Goal: Task Accomplishment & Management: Manage account settings

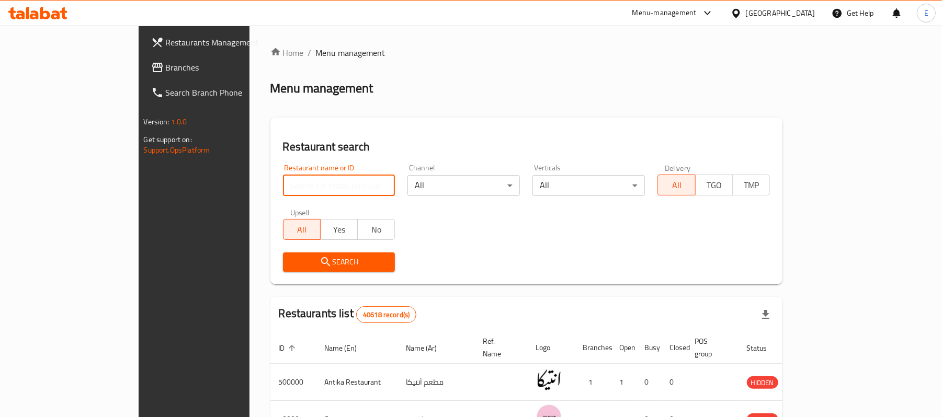
drag, startPoint x: 250, startPoint y: 187, endPoint x: 262, endPoint y: 197, distance: 15.3
click at [283, 193] on input "search" at bounding box center [339, 185] width 112 height 21
drag, startPoint x: 262, startPoint y: 197, endPoint x: 238, endPoint y: 186, distance: 25.7
click at [283, 186] on input "search" at bounding box center [339, 185] width 112 height 21
paste input "772150"
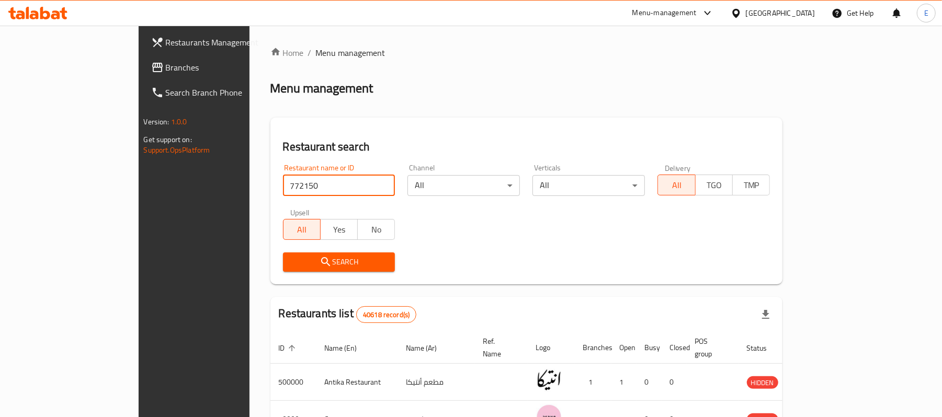
click button "Search" at bounding box center [339, 262] width 112 height 19
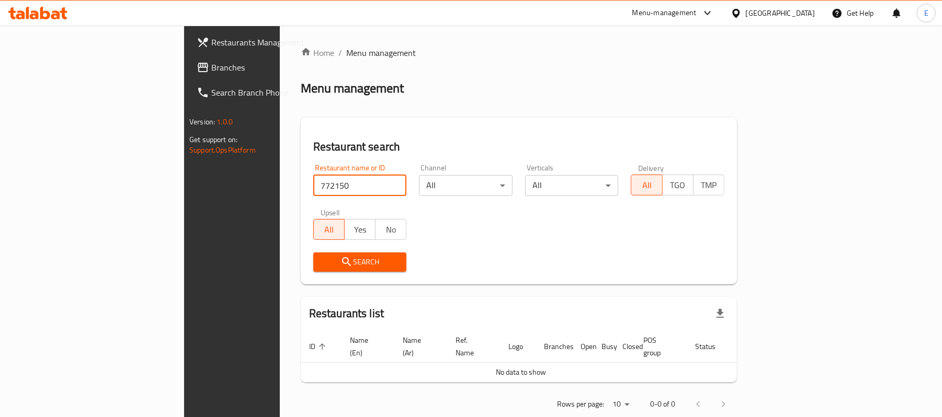
type input "772150"
click button "Search" at bounding box center [360, 262] width 94 height 19
click at [696, 12] on div "Menu-management" at bounding box center [664, 13] width 64 height 13
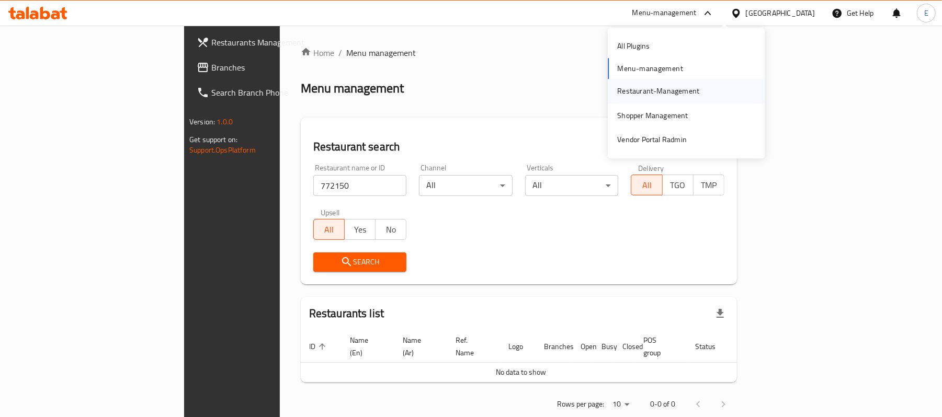
click at [643, 88] on div "Restaurant-Management" at bounding box center [658, 92] width 82 height 12
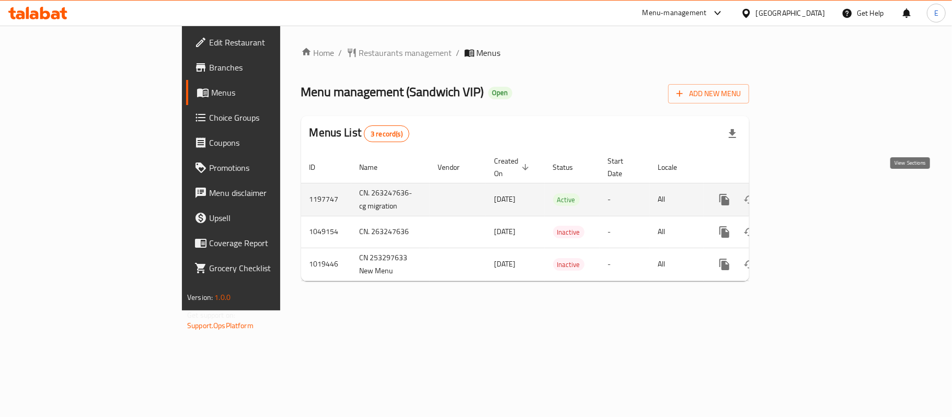
click at [813, 190] on link "enhanced table" at bounding box center [799, 199] width 25 height 25
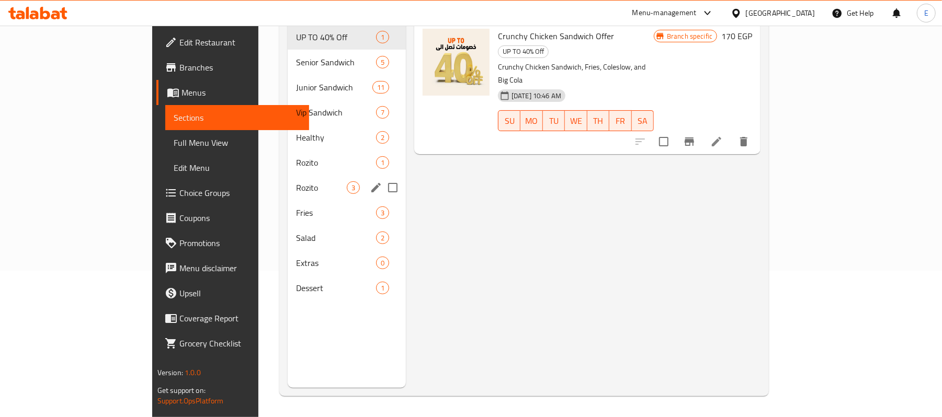
scroll to position [147, 0]
click at [296, 282] on span "Dessert" at bounding box center [321, 288] width 51 height 13
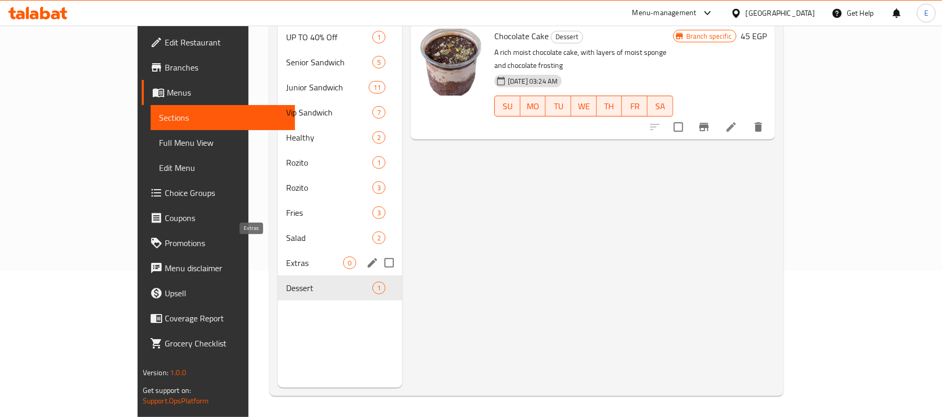
click at [286, 257] on span "Extras" at bounding box center [314, 263] width 57 height 13
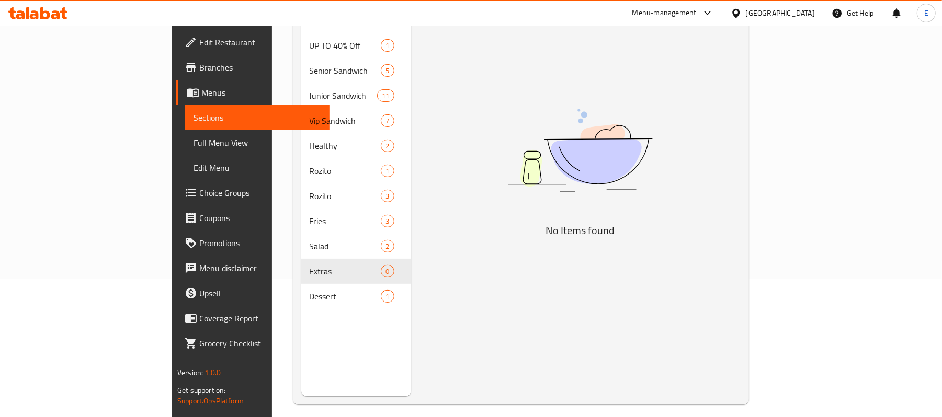
scroll to position [139, 0]
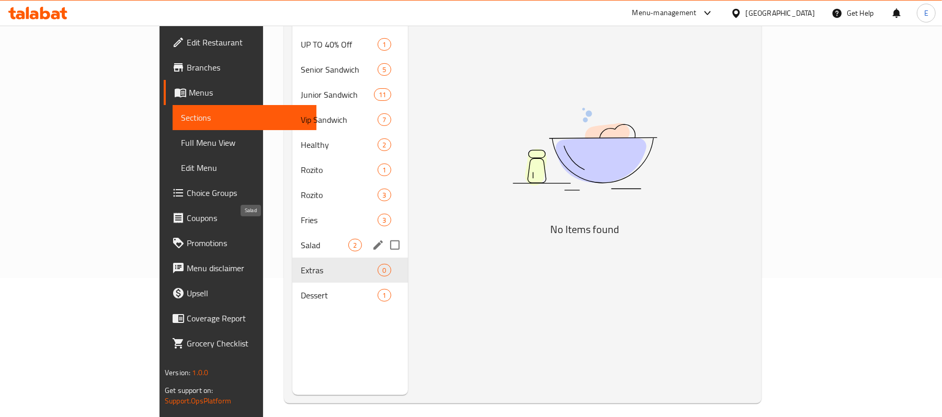
click at [301, 239] on span "Salad" at bounding box center [325, 245] width 48 height 13
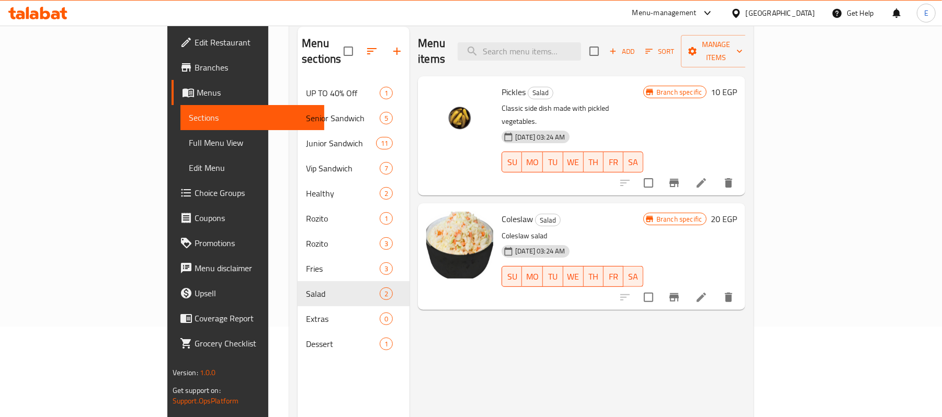
scroll to position [70, 0]
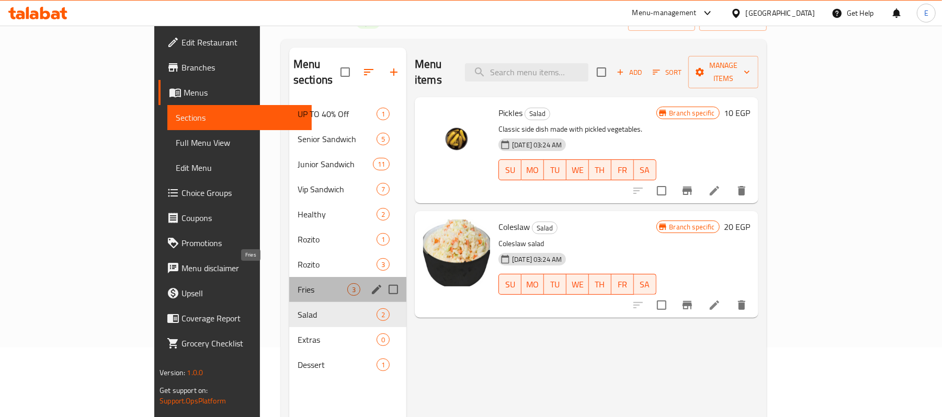
click at [298, 283] on span "Fries" at bounding box center [323, 289] width 50 height 13
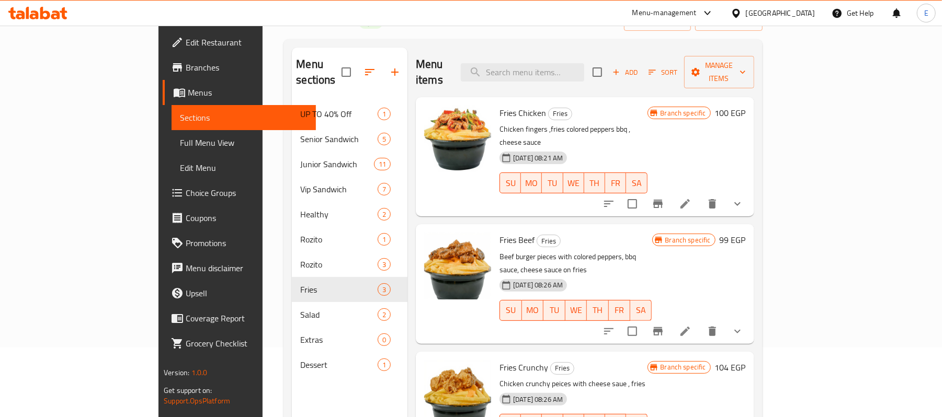
click at [750, 191] on button "show more" at bounding box center [737, 203] width 25 height 25
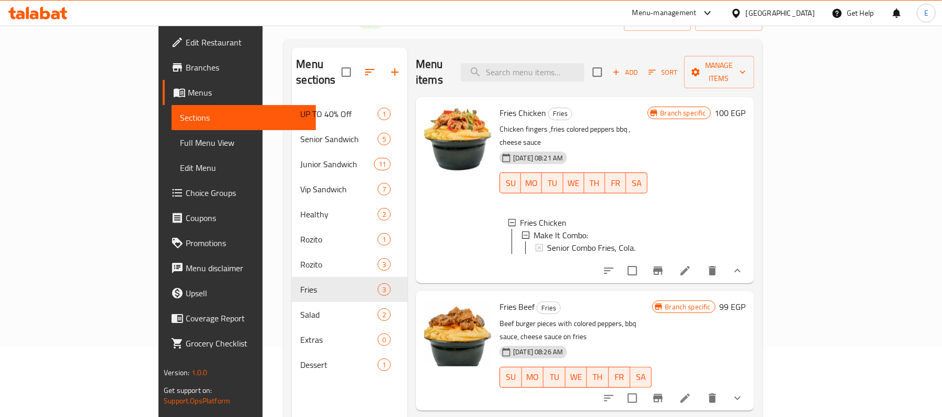
click at [750, 260] on button "show more" at bounding box center [737, 270] width 25 height 25
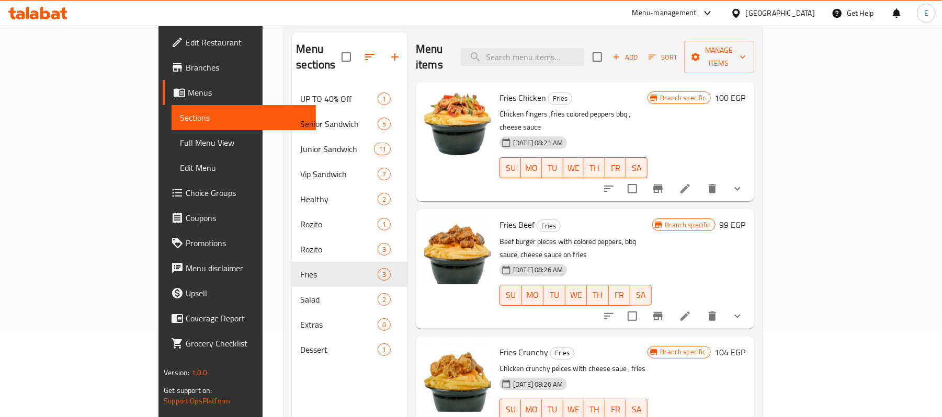
scroll to position [70, 0]
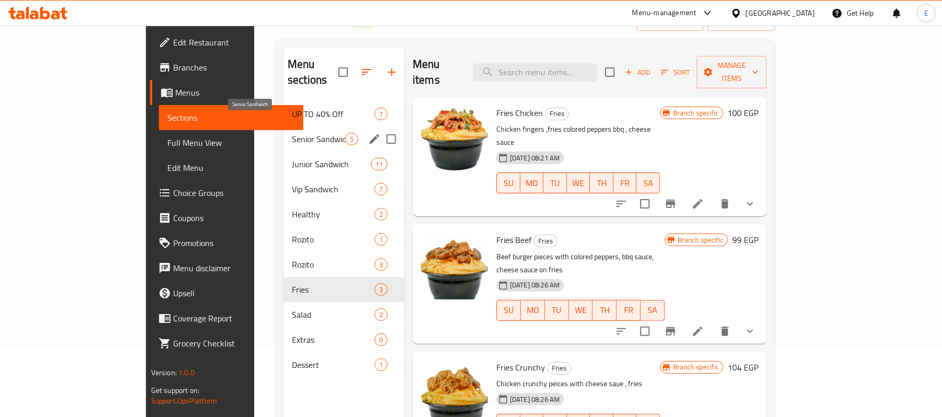
click at [292, 133] on span "Senior Sandwich" at bounding box center [318, 139] width 53 height 13
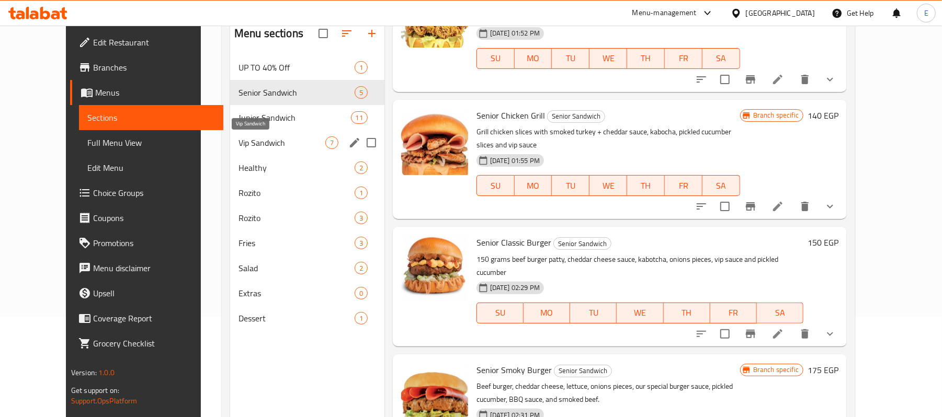
scroll to position [77, 0]
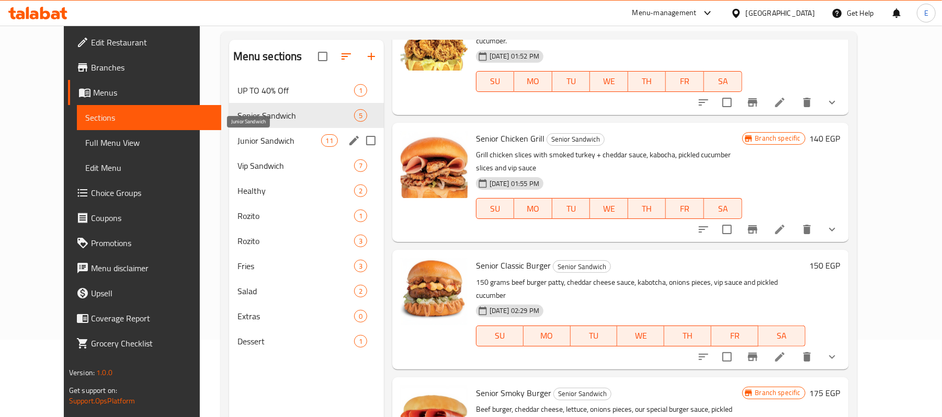
click at [249, 145] on span "Junior Sandwich" at bounding box center [279, 140] width 84 height 13
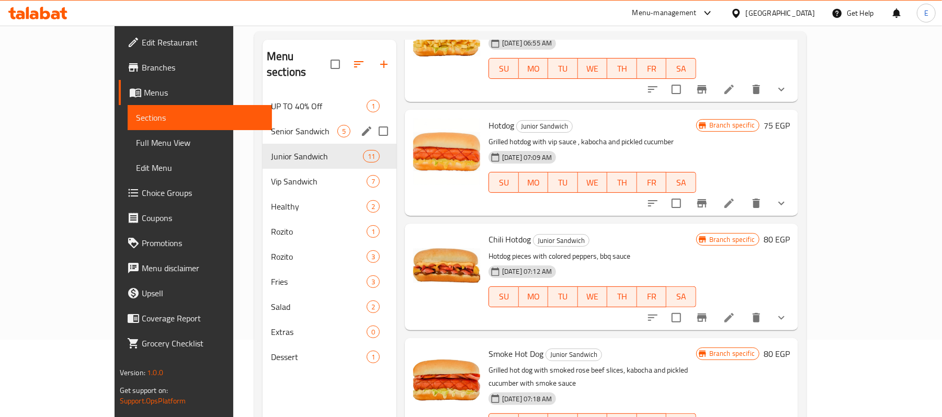
click at [266, 123] on div "Senior Sandwich 5" at bounding box center [329, 131] width 134 height 25
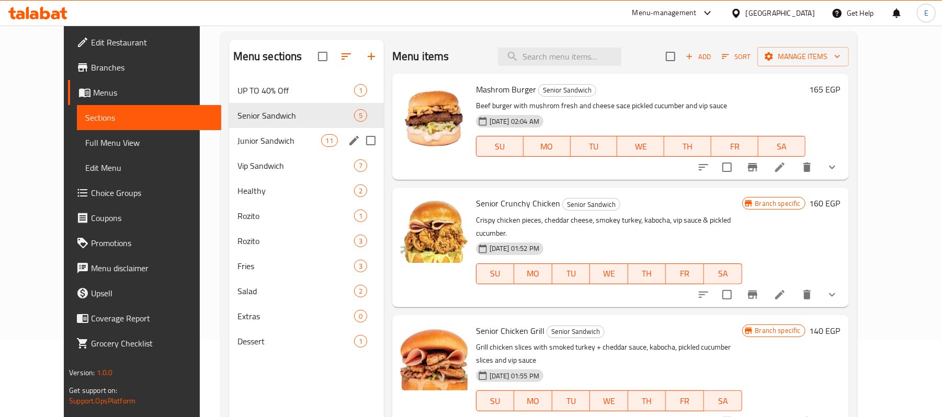
click at [229, 157] on div "Vip Sandwich 7" at bounding box center [306, 165] width 155 height 25
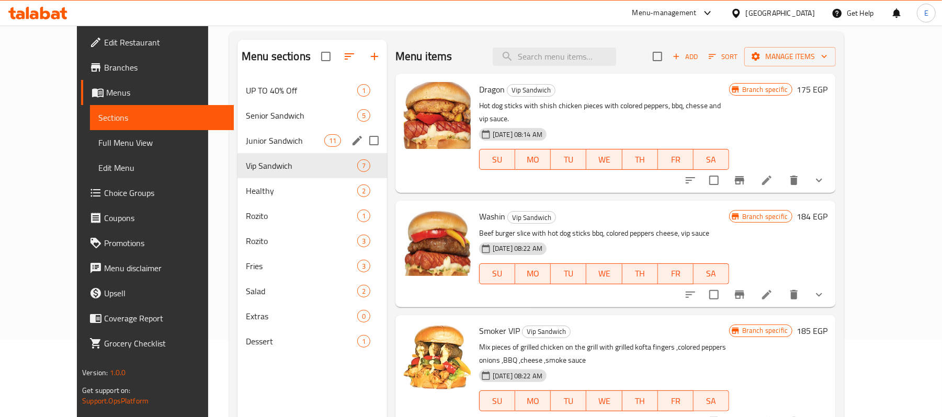
click at [246, 139] on span "Junior Sandwich" at bounding box center [285, 140] width 78 height 13
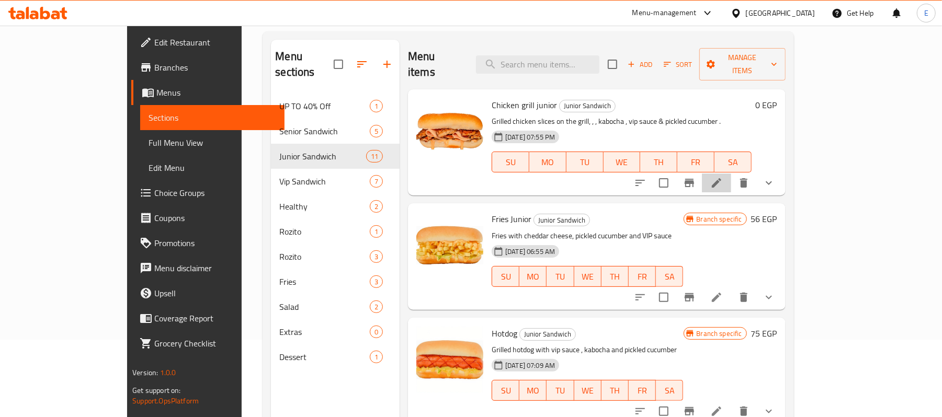
click at [731, 176] on li at bounding box center [716, 183] width 29 height 19
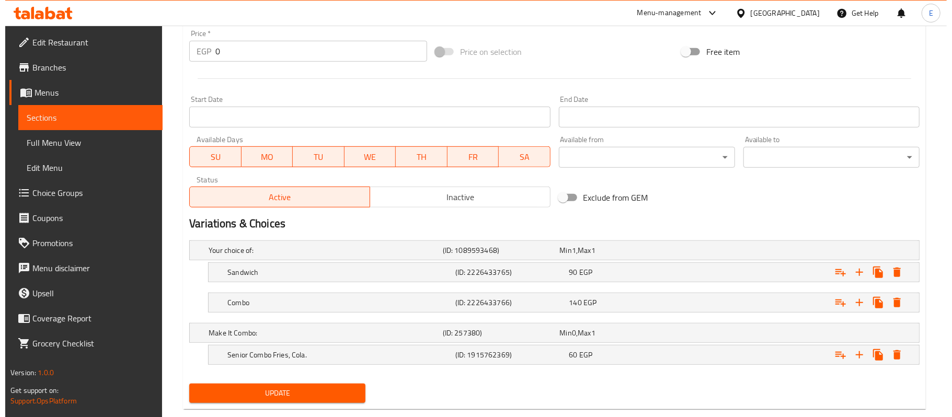
scroll to position [414, 0]
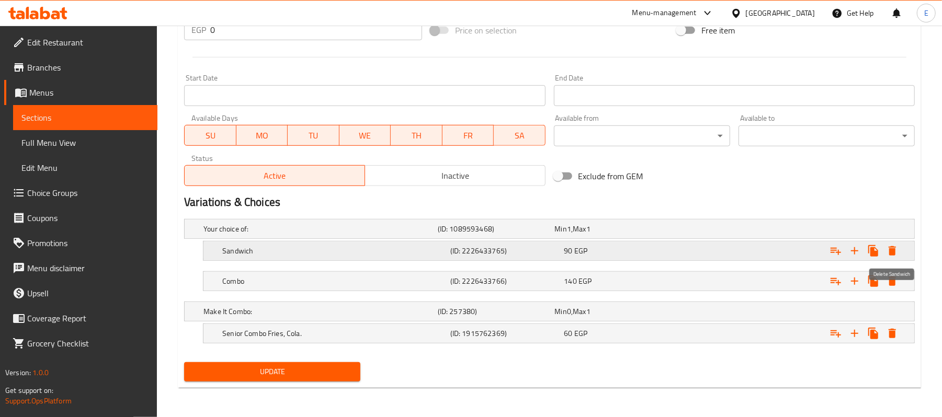
click at [900, 250] on button "Expand" at bounding box center [892, 251] width 19 height 19
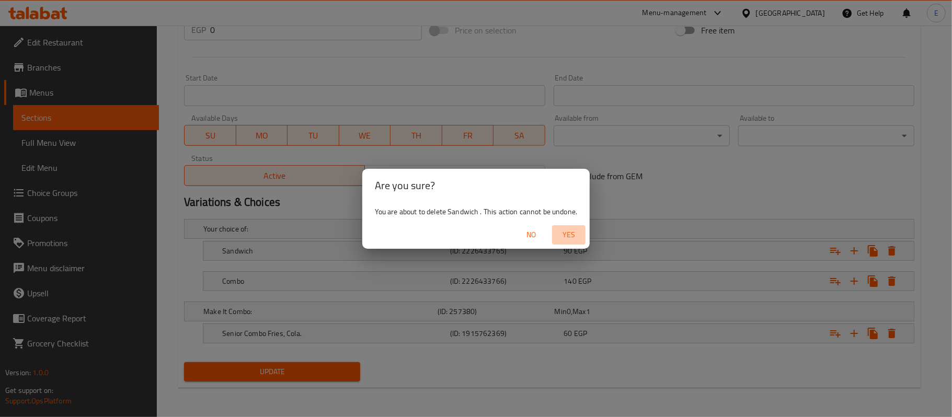
click at [567, 230] on span "Yes" at bounding box center [568, 234] width 25 height 13
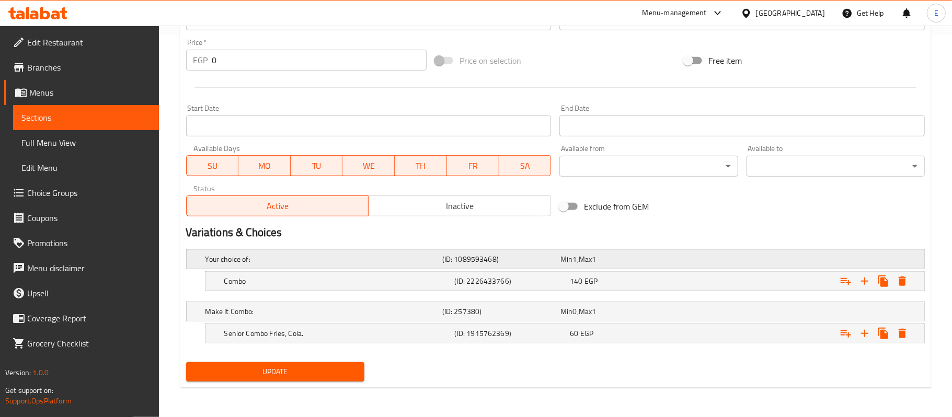
scroll to position [383, 0]
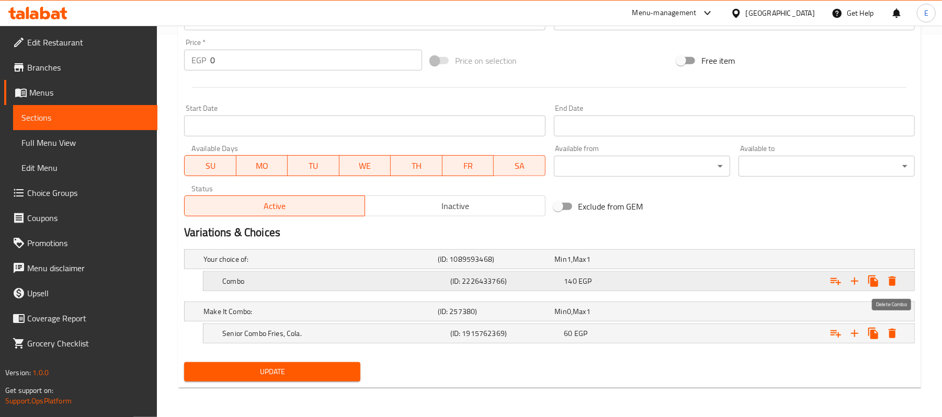
click at [892, 284] on icon "Expand" at bounding box center [891, 281] width 7 height 9
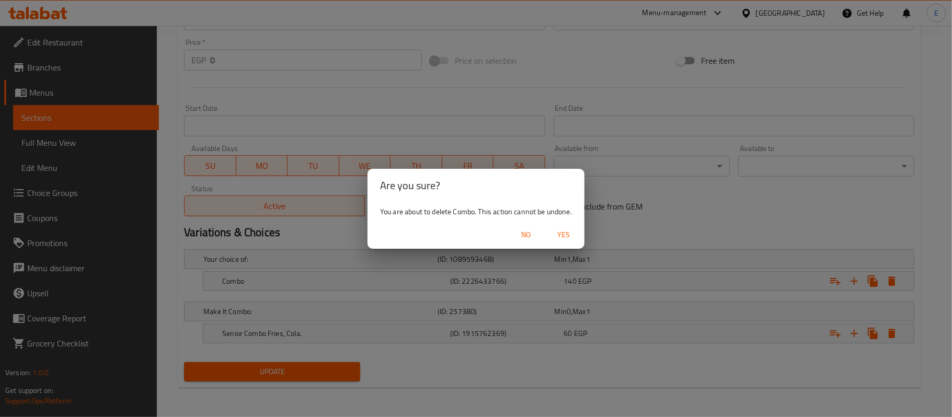
click at [568, 239] on span "Yes" at bounding box center [563, 234] width 25 height 13
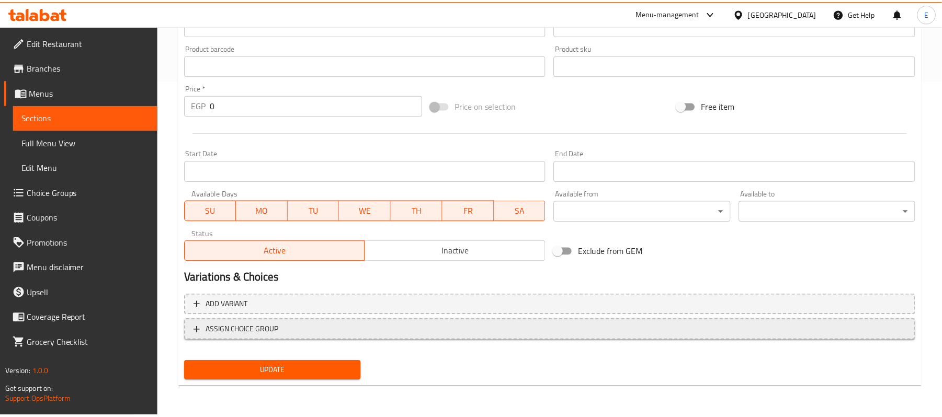
scroll to position [336, 0]
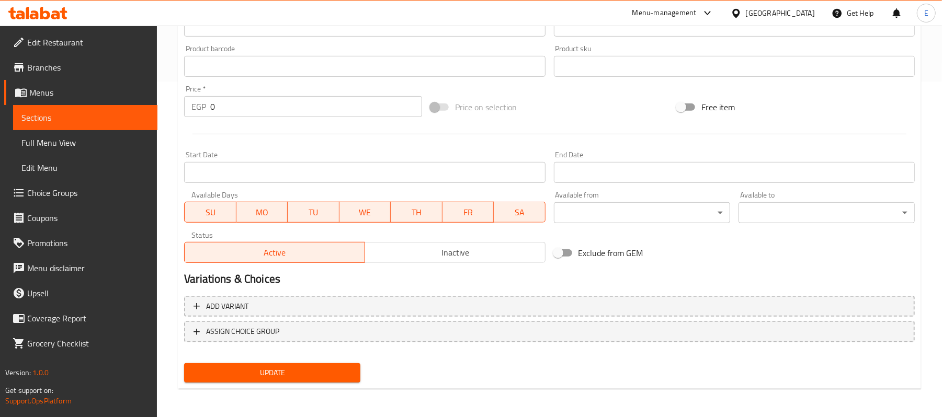
click at [288, 364] on button "Update" at bounding box center [272, 372] width 176 height 19
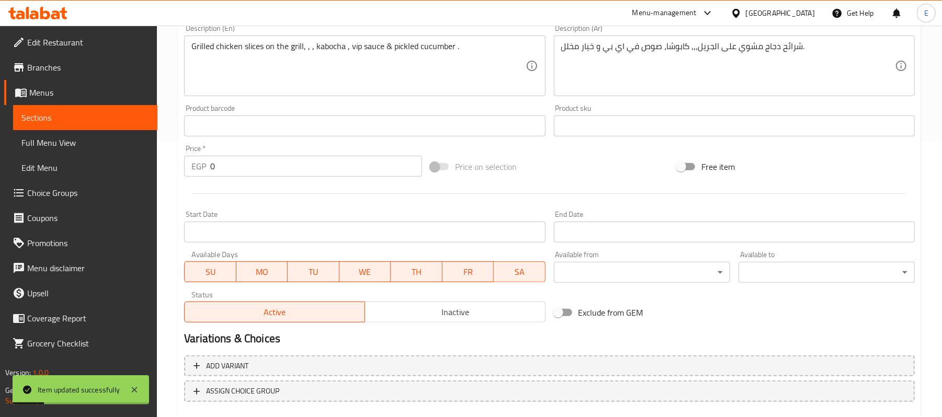
scroll to position [0, 0]
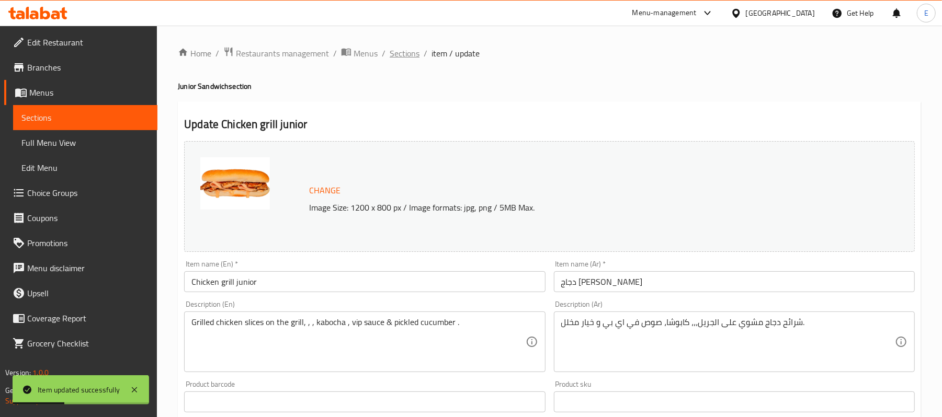
click at [412, 52] on span "Sections" at bounding box center [405, 53] width 30 height 13
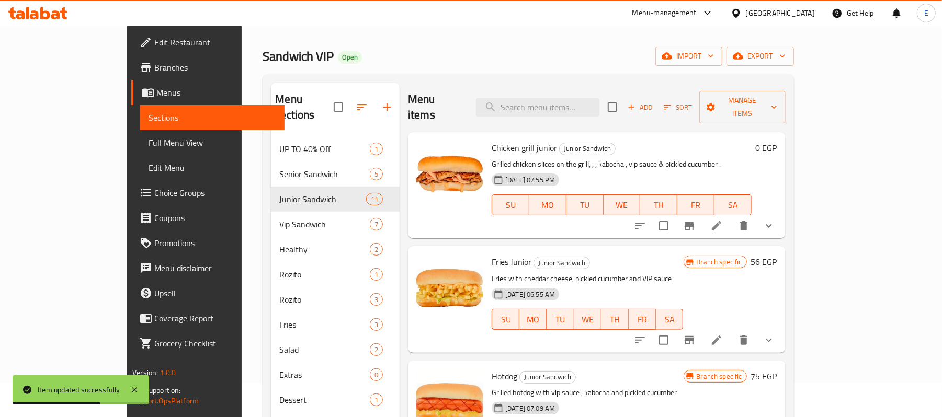
scroll to position [147, 0]
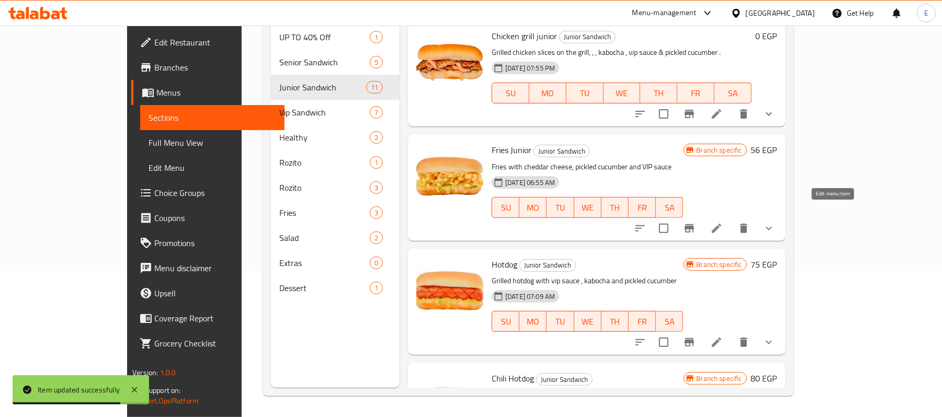
click at [723, 222] on icon at bounding box center [716, 228] width 13 height 13
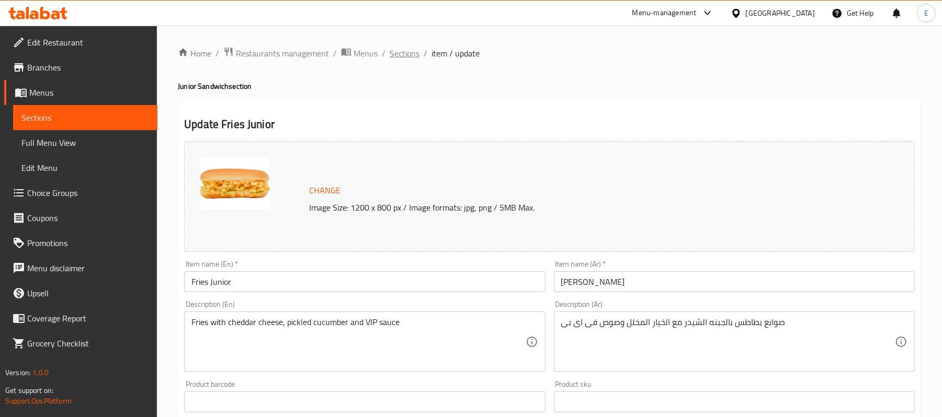
click at [413, 55] on span "Sections" at bounding box center [405, 53] width 30 height 13
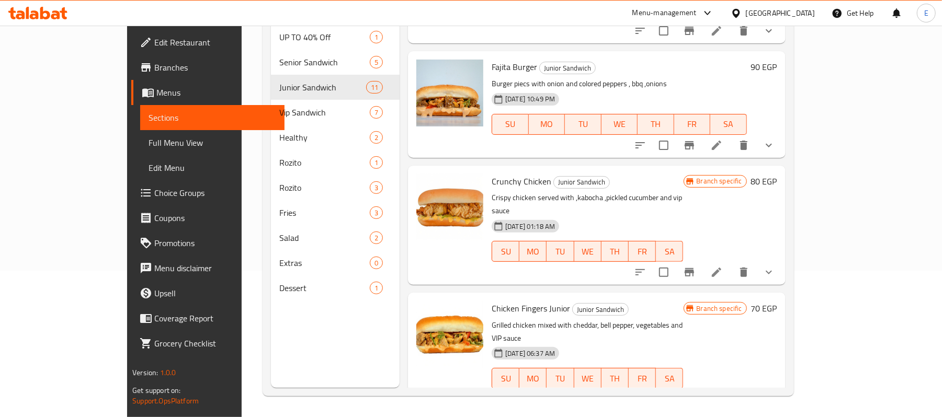
scroll to position [865, 0]
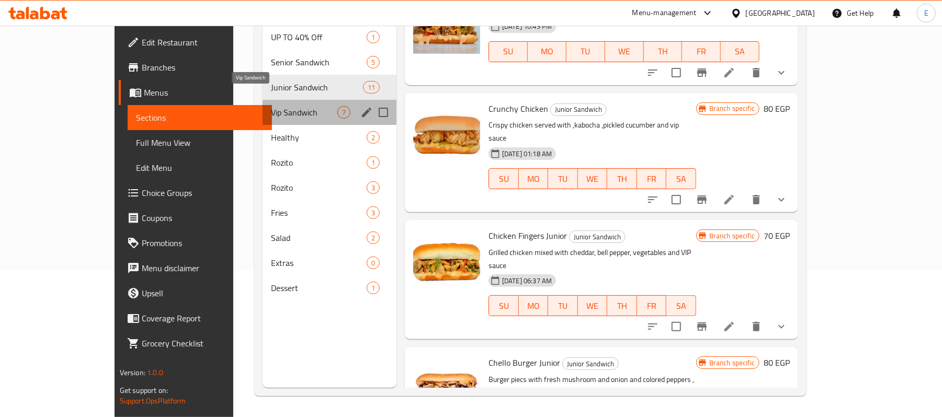
click at [271, 106] on span "Vip Sandwich" at bounding box center [304, 112] width 66 height 13
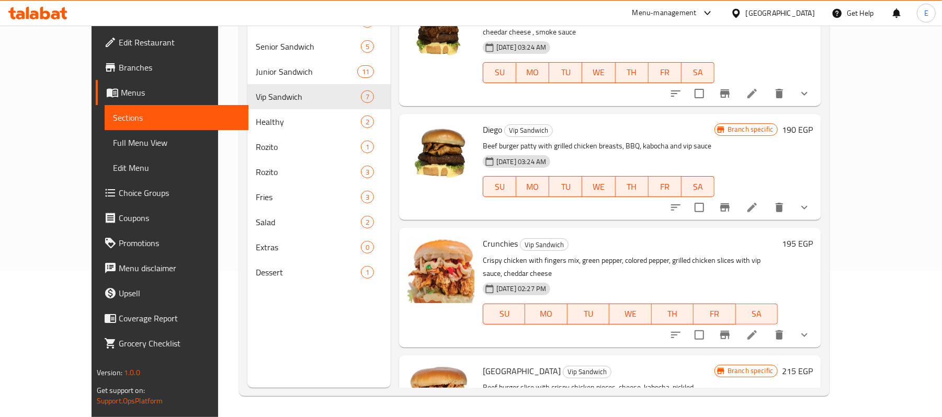
scroll to position [421, 0]
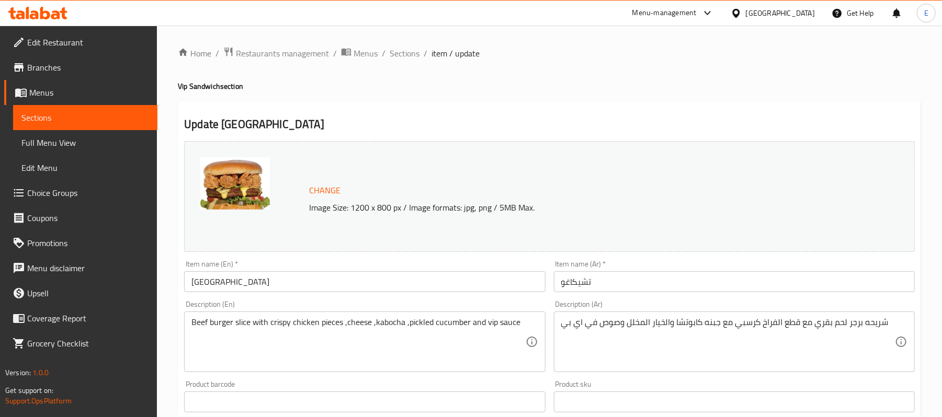
drag, startPoint x: 831, startPoint y: 378, endPoint x: 553, endPoint y: 104, distance: 390.8
click at [553, 104] on div "Update Chicago Change Image Size: 1200 x 800 px / Image formats: jpg, png / 5MB…" at bounding box center [549, 421] width 743 height 641
click at [404, 49] on span "Sections" at bounding box center [405, 53] width 30 height 13
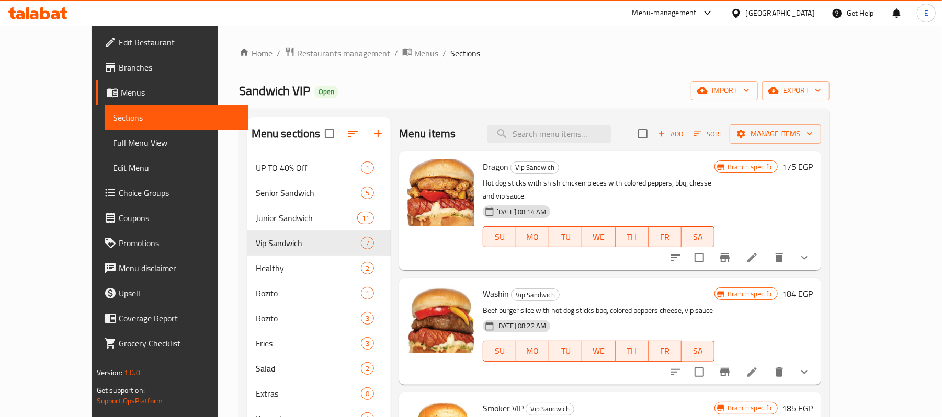
click at [483, 160] on span "Dragon" at bounding box center [496, 167] width 26 height 16
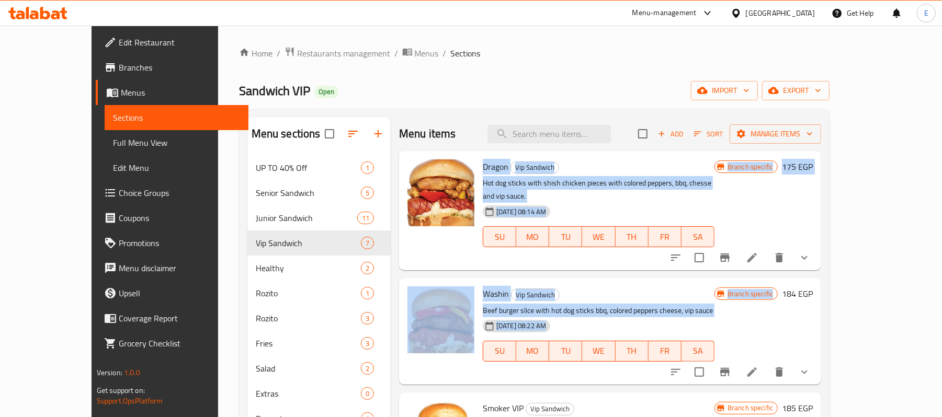
drag, startPoint x: 464, startPoint y: 160, endPoint x: 519, endPoint y: 329, distance: 177.6
click at [519, 188] on div "Dragon Vip Sandwich Hot dog sticks with shish chicken pieces with colored peppe…" at bounding box center [610, 169] width 422 height 37
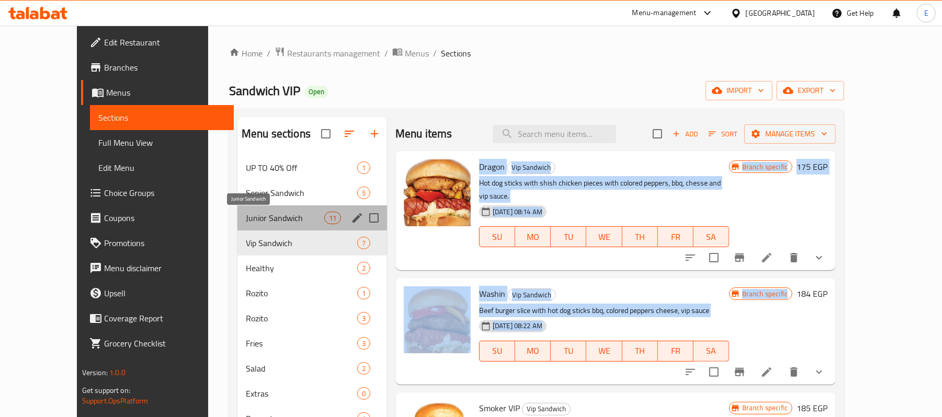
click at [246, 219] on span "Junior Sandwich" at bounding box center [285, 218] width 78 height 13
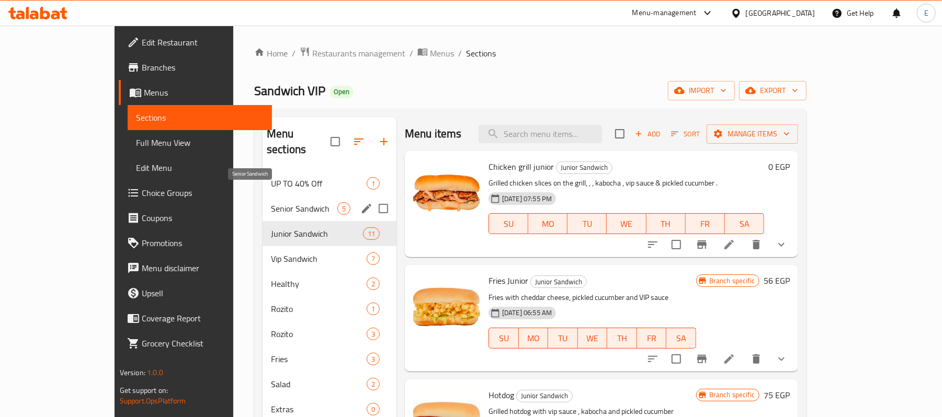
click at [271, 202] on span "Senior Sandwich" at bounding box center [304, 208] width 66 height 13
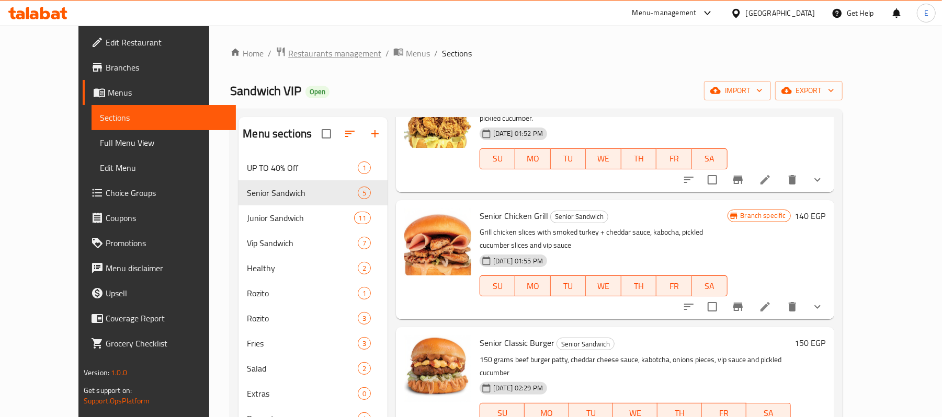
click at [288, 47] on span "Restaurants management" at bounding box center [334, 53] width 93 height 13
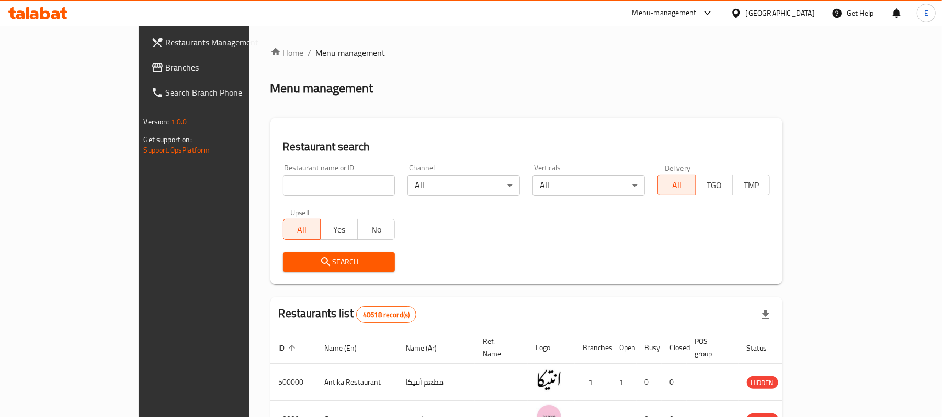
click at [283, 186] on input "search" at bounding box center [339, 185] width 112 height 21
click at [345, 191] on input "search" at bounding box center [339, 185] width 112 height 21
type input "Bahij"
click button "Search" at bounding box center [339, 262] width 112 height 19
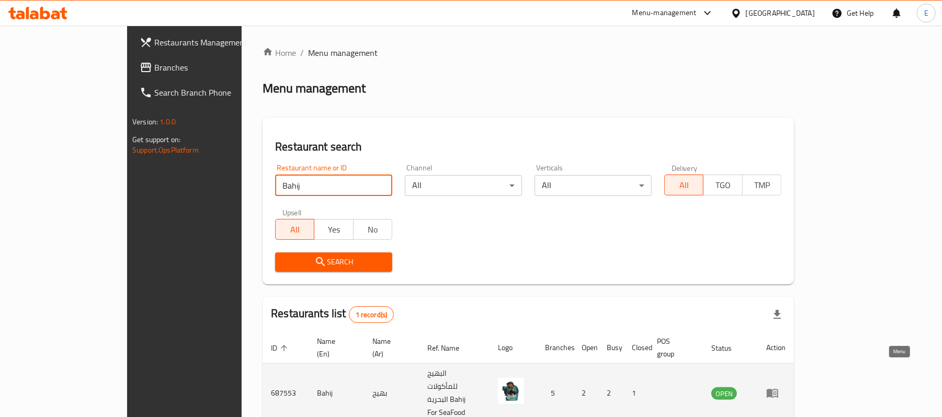
click at [794, 380] on td "enhanced table" at bounding box center [776, 393] width 36 height 59
click at [779, 387] on icon "enhanced table" at bounding box center [772, 393] width 13 height 13
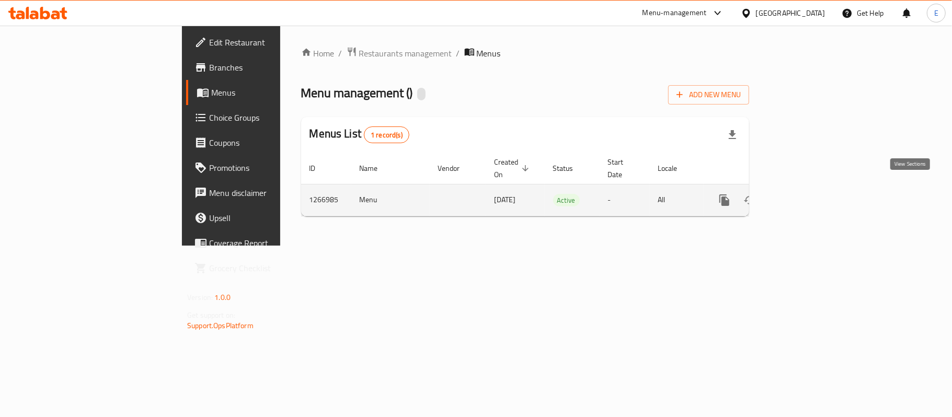
click at [806, 194] on icon "enhanced table" at bounding box center [800, 200] width 13 height 13
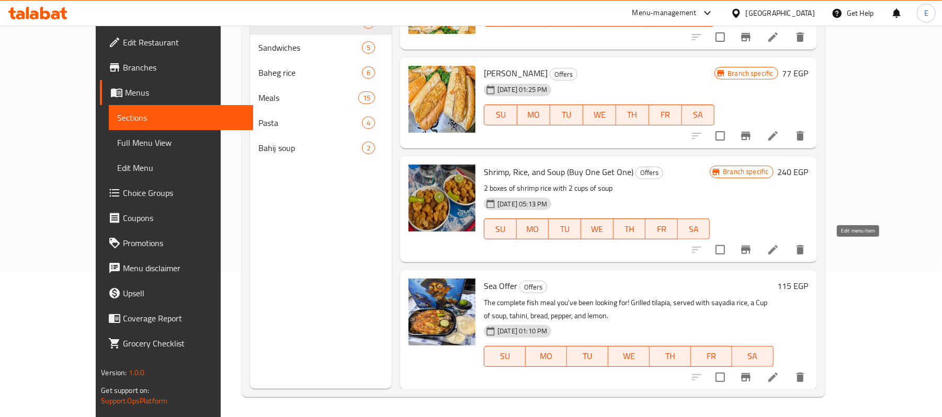
scroll to position [147, 0]
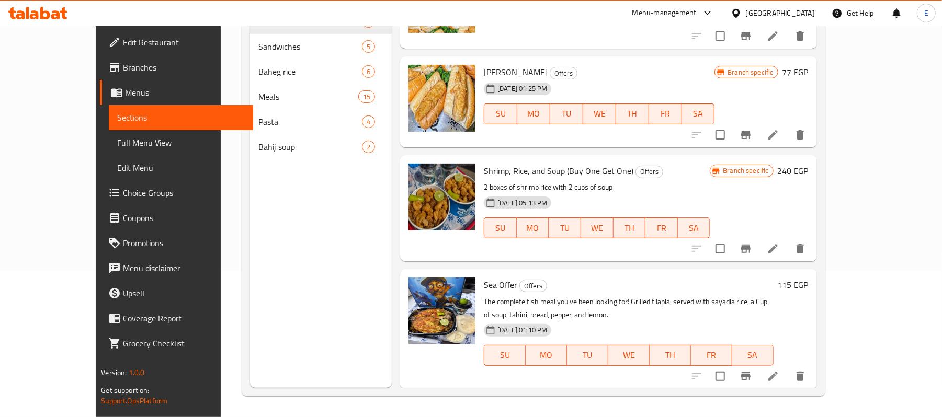
click at [777, 293] on div "Sea Offer Offers The complete fish meal you've been looking for! Grilled tilapi…" at bounding box center [628, 328] width 298 height 111
click at [808, 288] on h6 "115 EGP" at bounding box center [793, 285] width 31 height 15
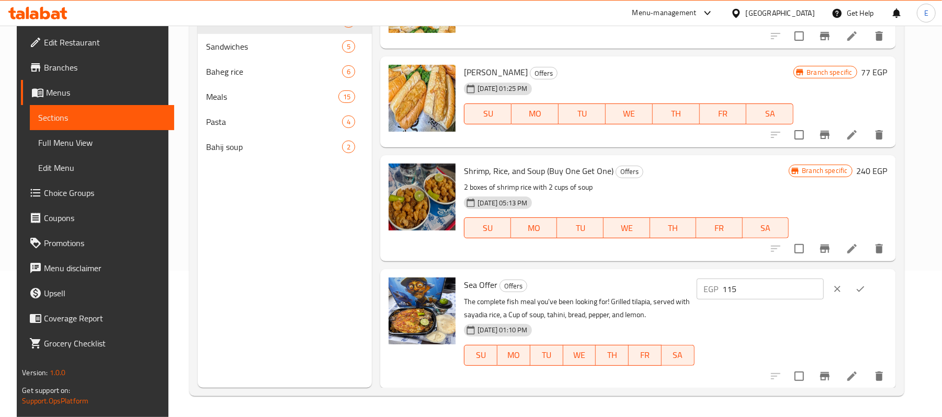
click at [758, 285] on input "115" at bounding box center [773, 289] width 101 height 21
type input "230"
click at [865, 289] on icon "ok" at bounding box center [860, 289] width 10 height 10
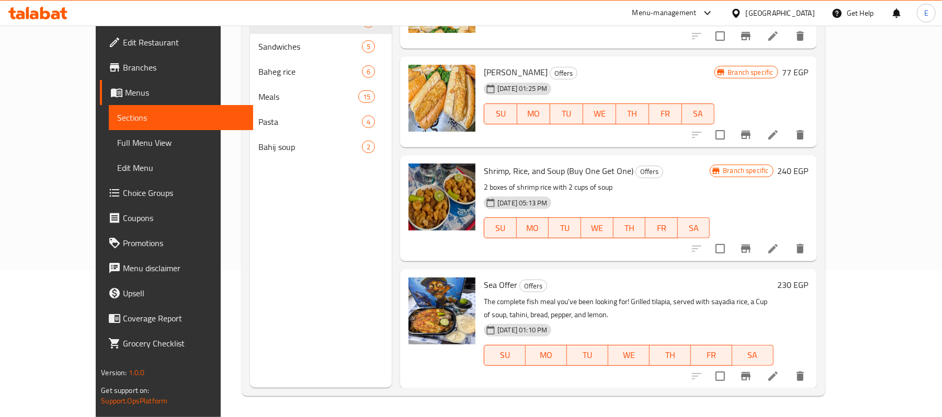
click at [484, 70] on span "Dalolo Fillet" at bounding box center [516, 72] width 64 height 16
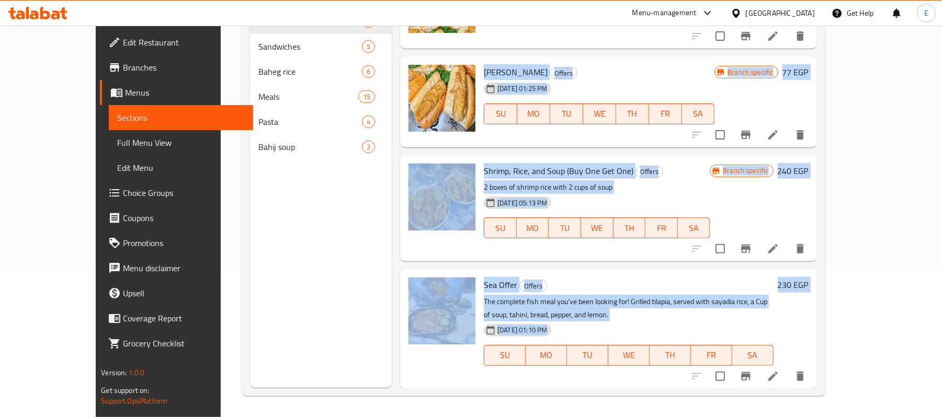
drag, startPoint x: 473, startPoint y: 70, endPoint x: 528, endPoint y: 349, distance: 284.5
click at [647, 270] on div "Sea Offer Offers The complete fish meal you've been looking for! Grilled tilapi…" at bounding box center [608, 328] width 416 height 119
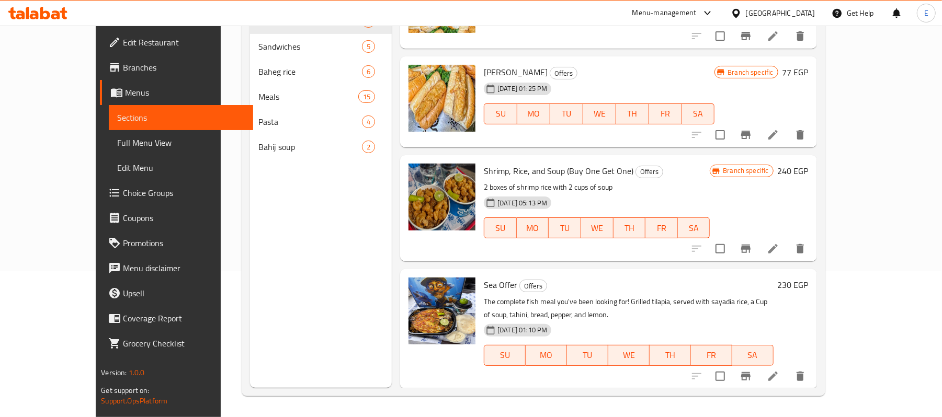
click at [484, 308] on p "The complete fish meal you've been looking for! Grilled tilapia, served with sa…" at bounding box center [628, 308] width 289 height 26
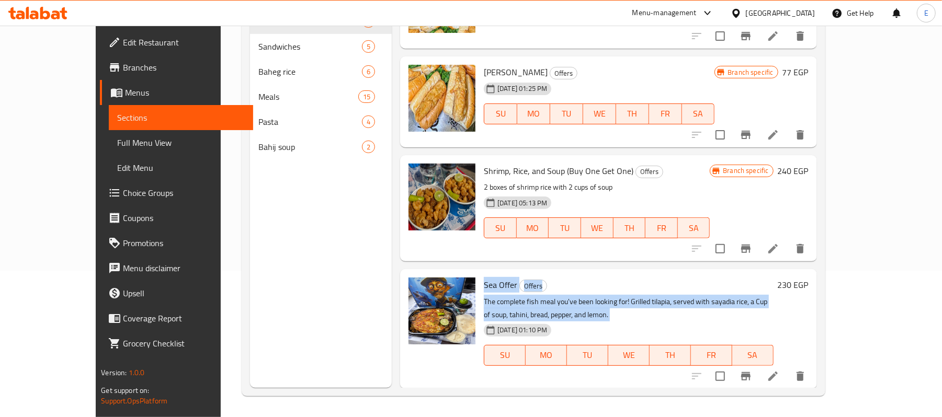
drag, startPoint x: 465, startPoint y: 308, endPoint x: 457, endPoint y: 282, distance: 26.8
click at [479, 282] on div "Sea Offer Offers The complete fish meal you've been looking for! Grilled tilapi…" at bounding box center [628, 328] width 298 height 111
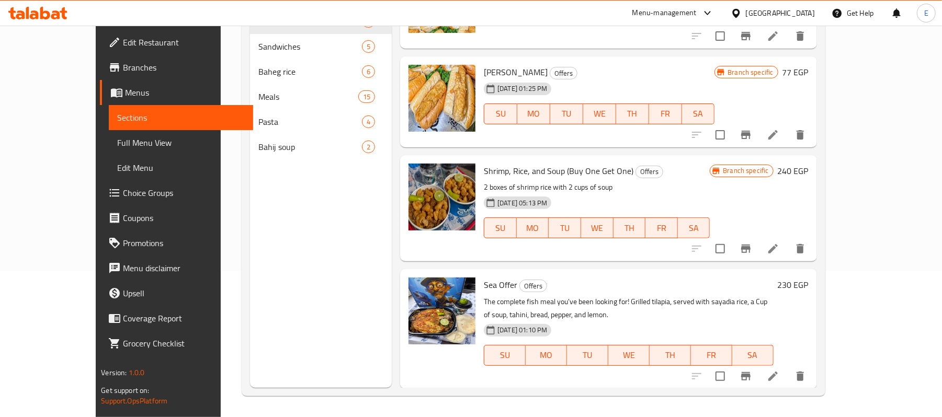
click at [696, 11] on div "Menu-management" at bounding box center [664, 13] width 64 height 13
click at [400, 38] on div "Shrimp Dalolo Offers 15-06-2025 01:25 PM SU MO TU WE TH FR SA Branch specific 7…" at bounding box center [608, 3] width 416 height 91
click at [600, 49] on div "Menu items Add Sort Manage items Shrimp Fried Rice Offer Offers 15-06-2025 01:2…" at bounding box center [604, 179] width 425 height 417
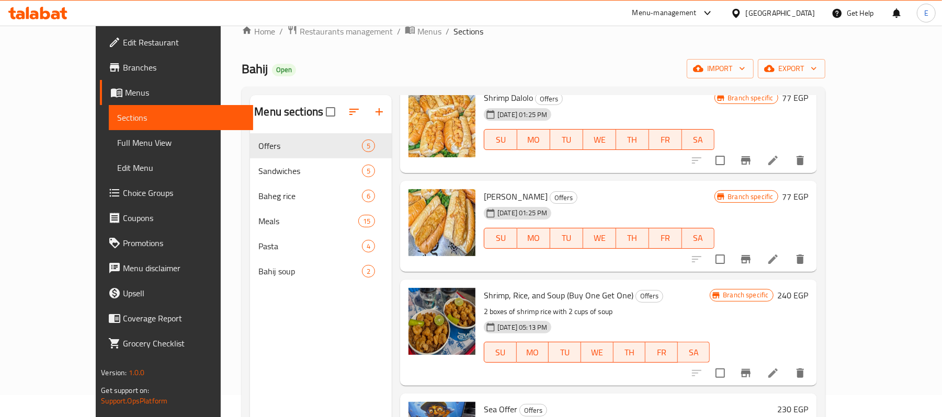
scroll to position [0, 0]
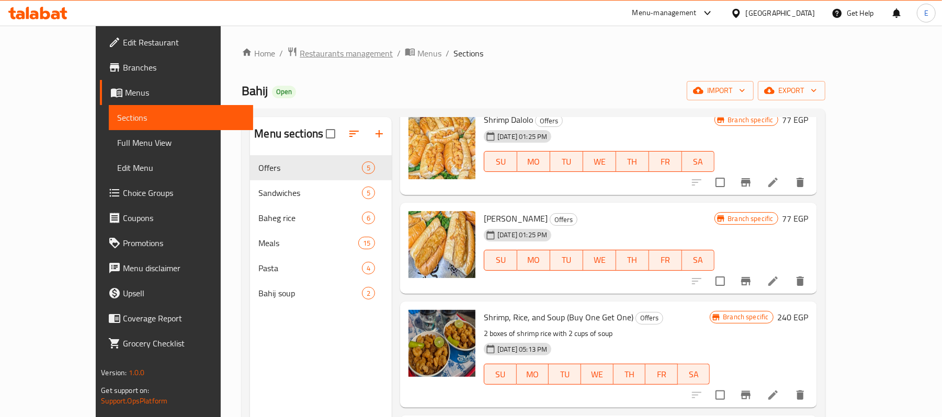
click at [300, 47] on span "Restaurants management" at bounding box center [346, 53] width 93 height 13
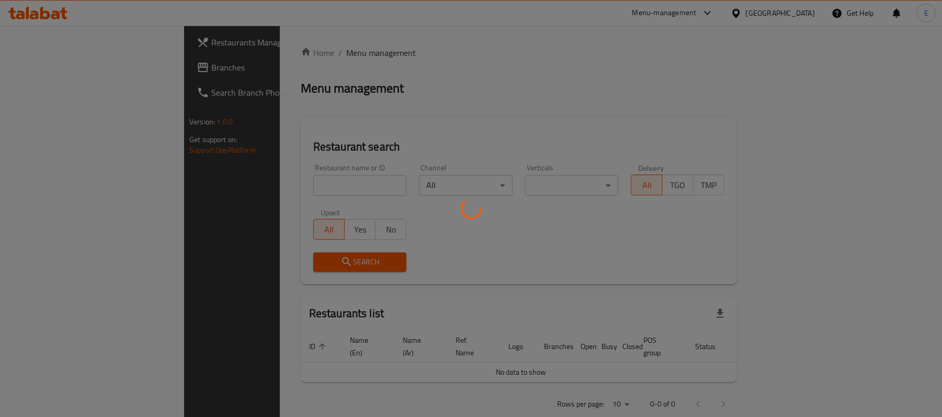
click at [226, 192] on div at bounding box center [471, 208] width 942 height 417
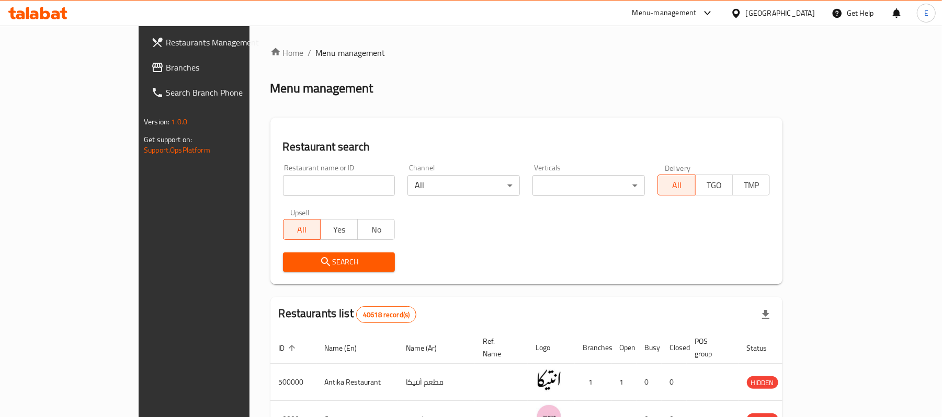
click at [283, 192] on input "search" at bounding box center [339, 185] width 112 height 21
type input "b.laban"
click button "Search" at bounding box center [339, 262] width 112 height 19
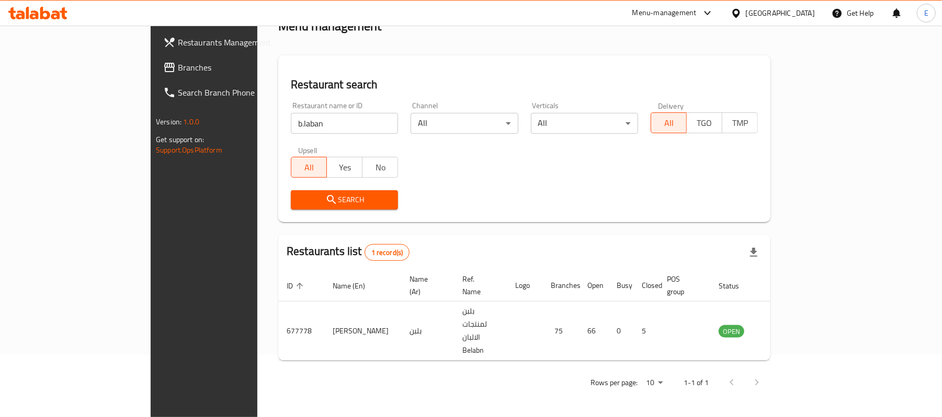
scroll to position [29, 0]
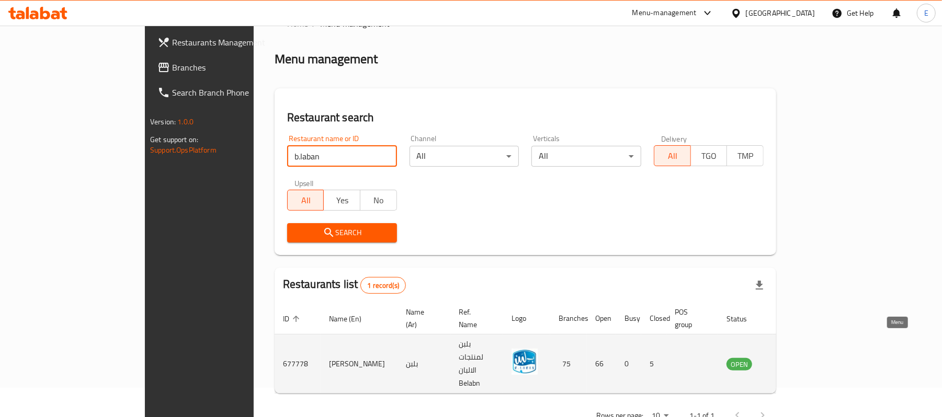
click at [801, 358] on link "enhanced table" at bounding box center [790, 364] width 19 height 13
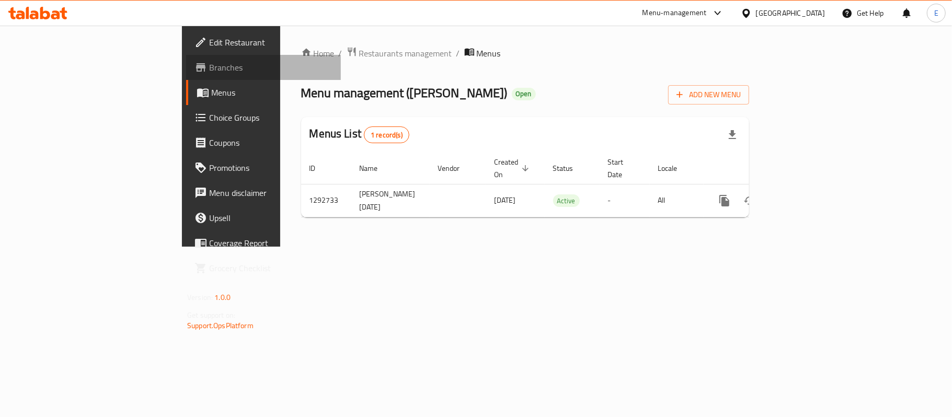
click at [209, 72] on span "Branches" at bounding box center [270, 67] width 123 height 13
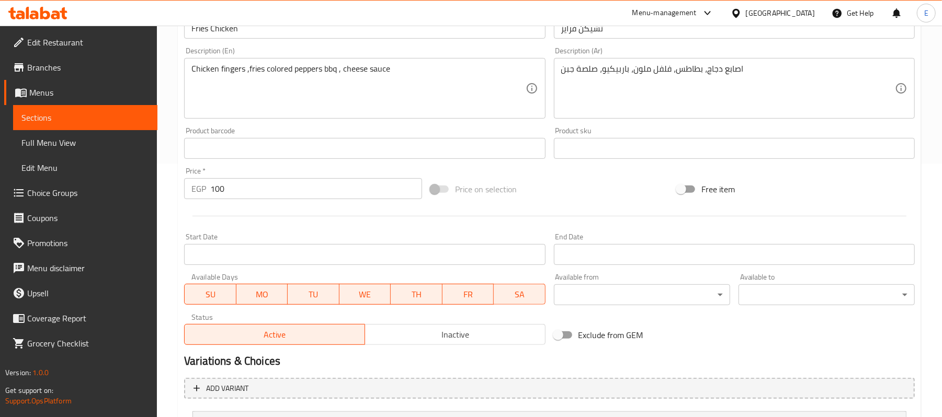
scroll to position [354, 0]
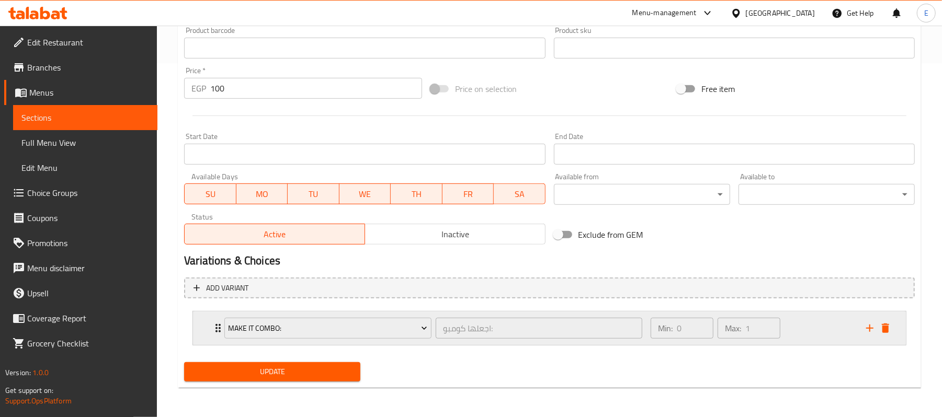
click at [205, 334] on div "Make It Combo: اجعلها كومبو: ​ Min: 0 ​ Max: 1 ​" at bounding box center [549, 328] width 713 height 33
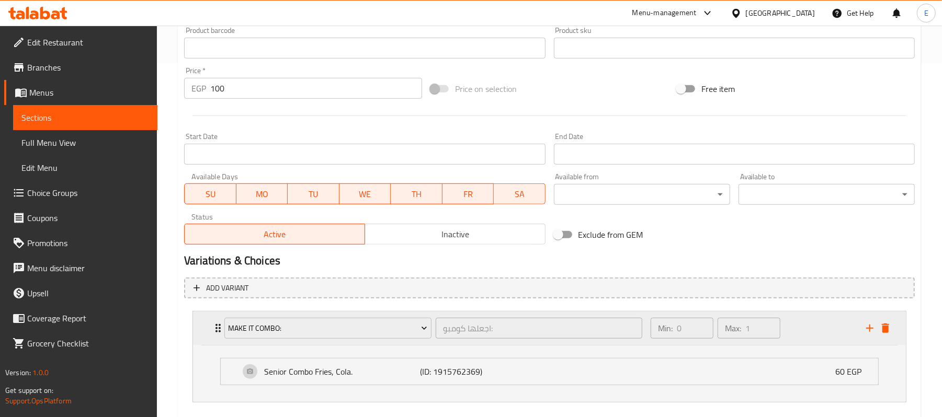
click at [205, 334] on div "Make It Combo: اجعلها كومبو: ​ Min: 0 ​ Max: 1 ​" at bounding box center [549, 328] width 713 height 33
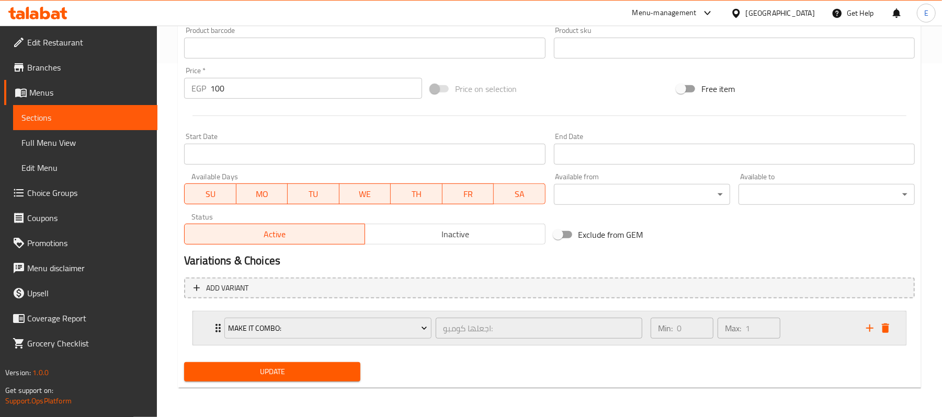
click at [205, 334] on div "Make It Combo: اجعلها كومبو: ​ Min: 0 ​ Max: 1 ​" at bounding box center [549, 328] width 713 height 33
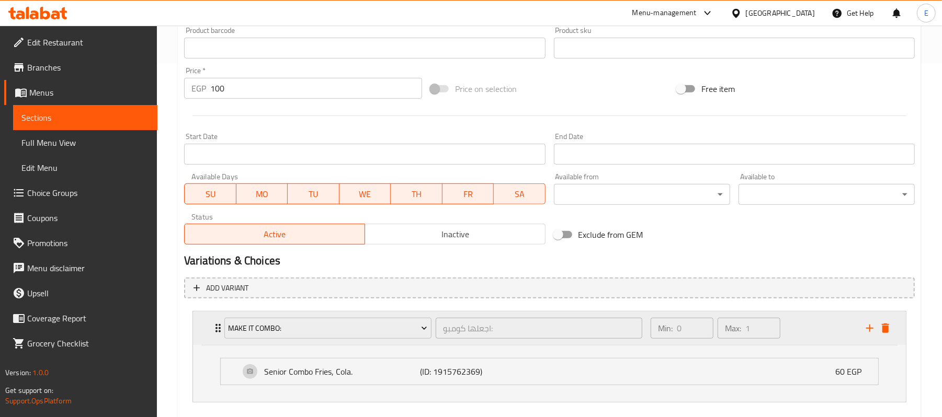
click at [205, 334] on div "Make It Combo: اجعلها كومبو: ​ Min: 0 ​ Max: 1 ​" at bounding box center [549, 328] width 713 height 33
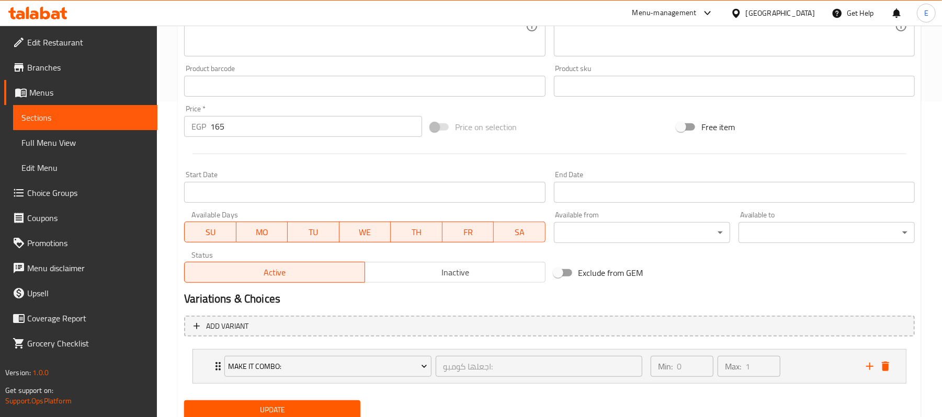
scroll to position [354, 0]
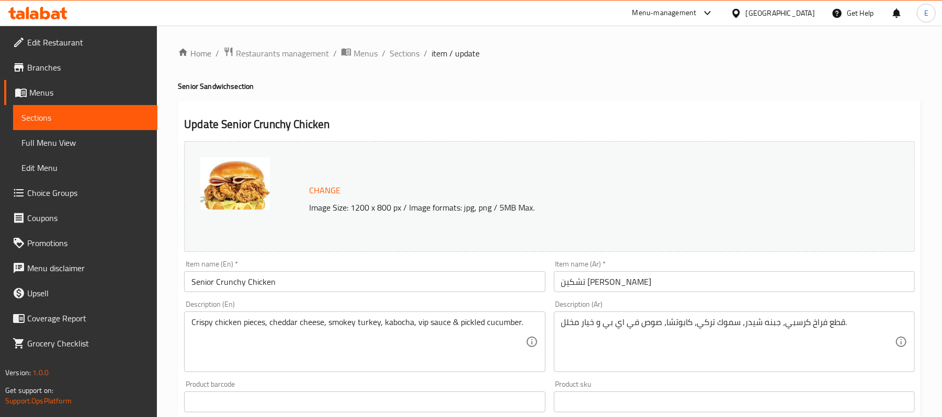
scroll to position [354, 0]
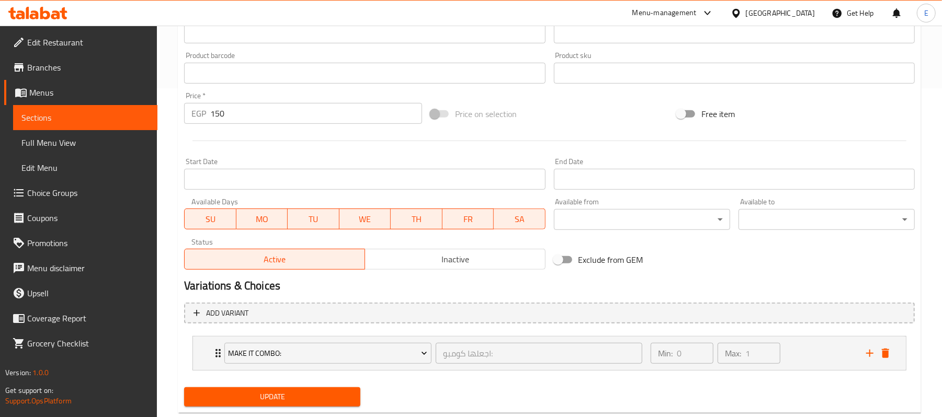
scroll to position [354, 0]
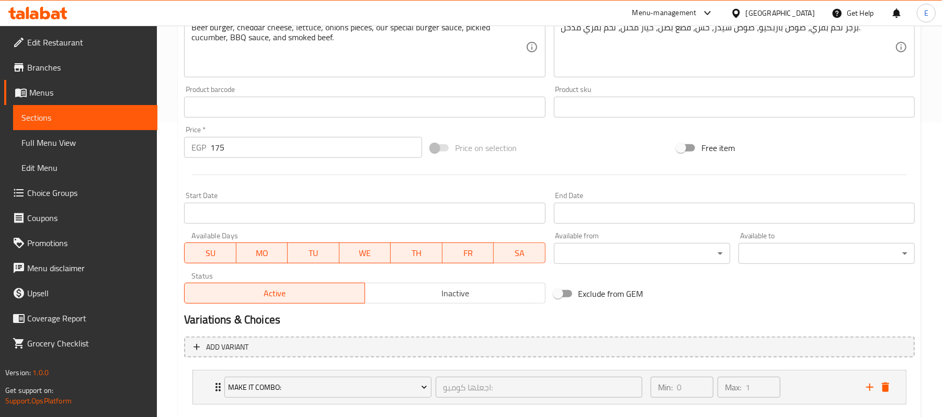
scroll to position [354, 0]
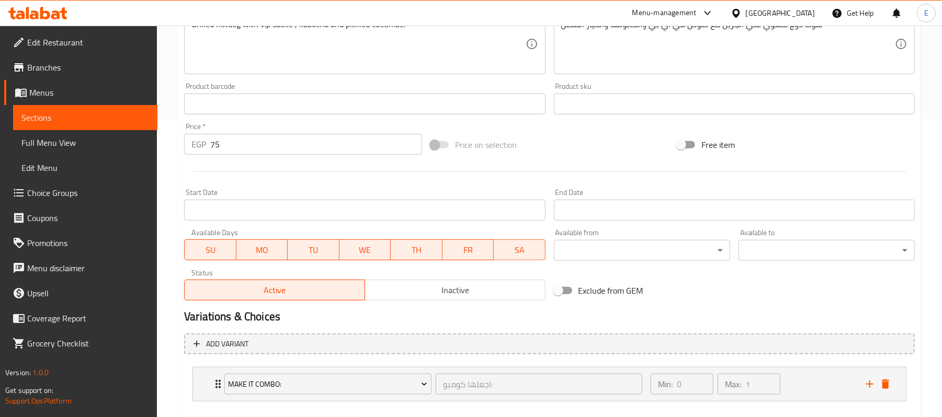
scroll to position [354, 0]
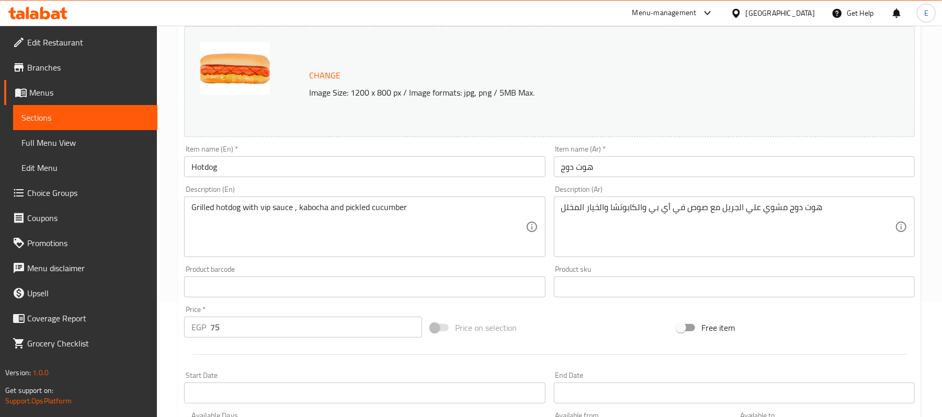
scroll to position [354, 0]
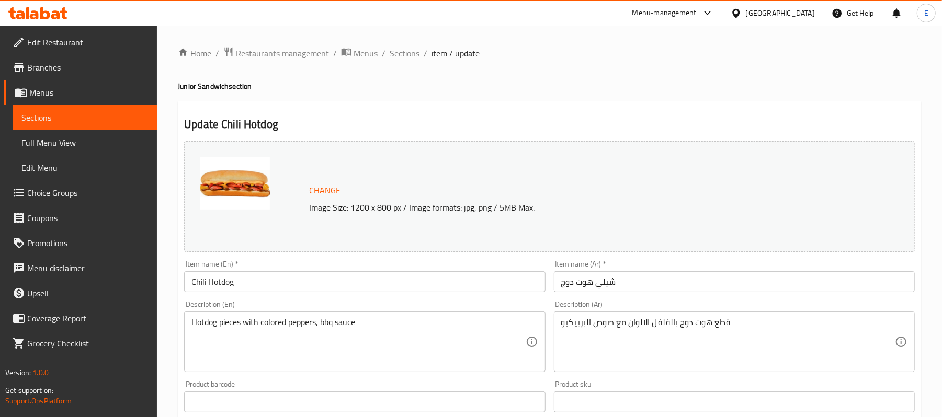
scroll to position [354, 0]
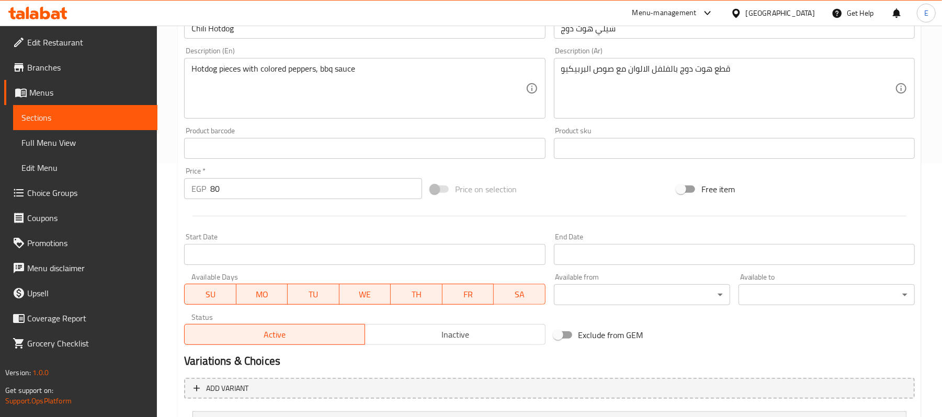
scroll to position [354, 0]
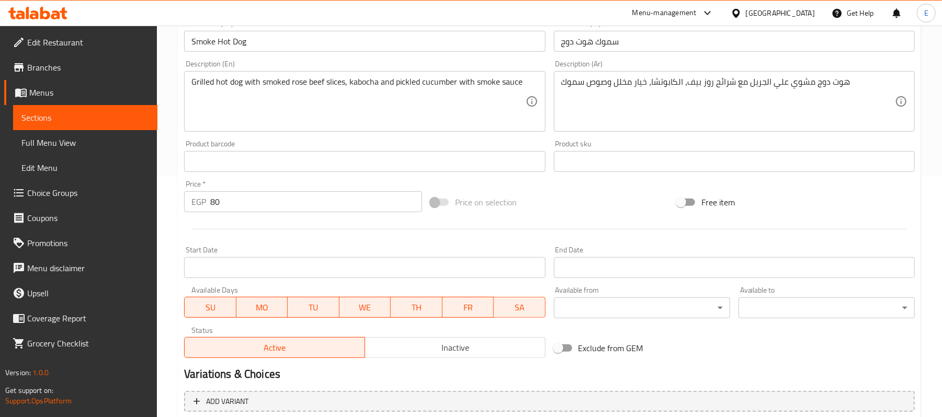
scroll to position [354, 0]
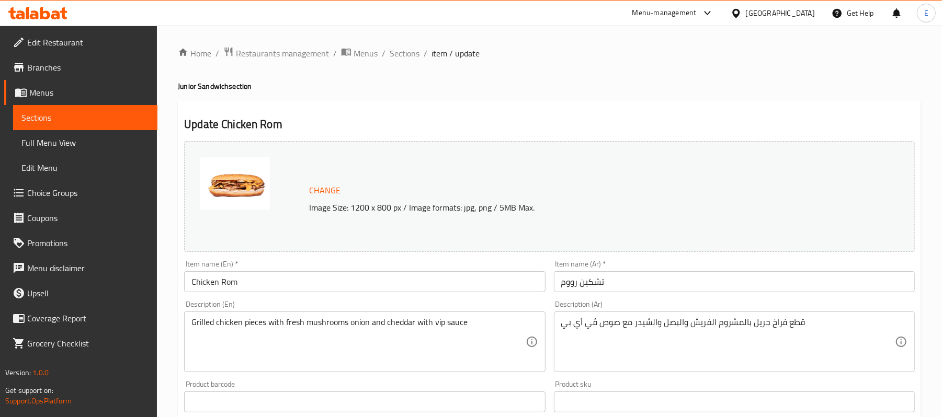
scroll to position [354, 0]
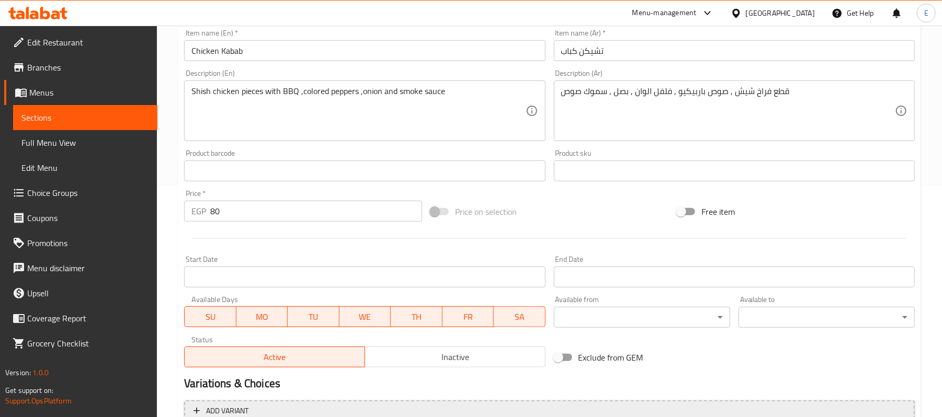
scroll to position [354, 0]
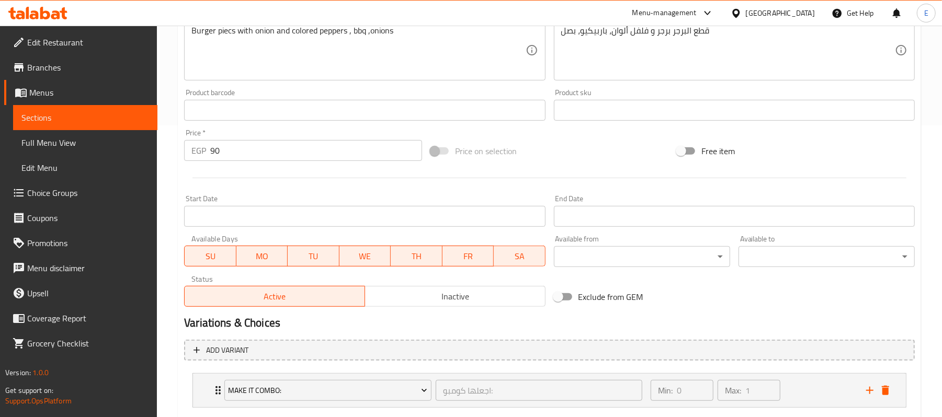
scroll to position [354, 0]
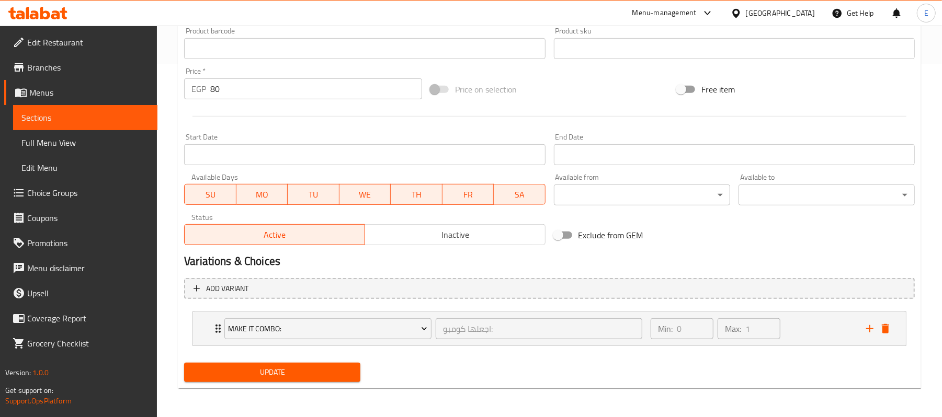
scroll to position [354, 0]
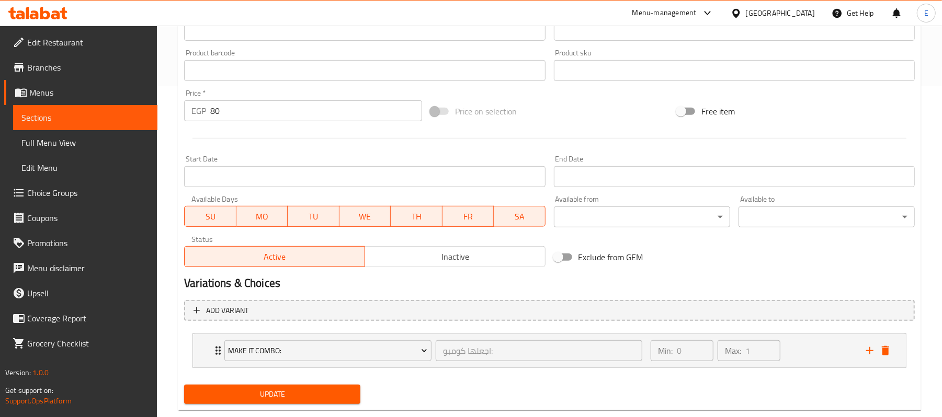
scroll to position [354, 0]
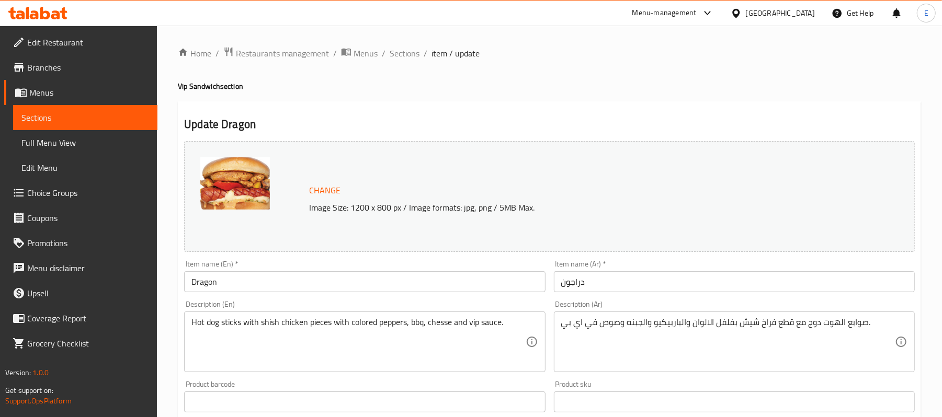
scroll to position [354, 0]
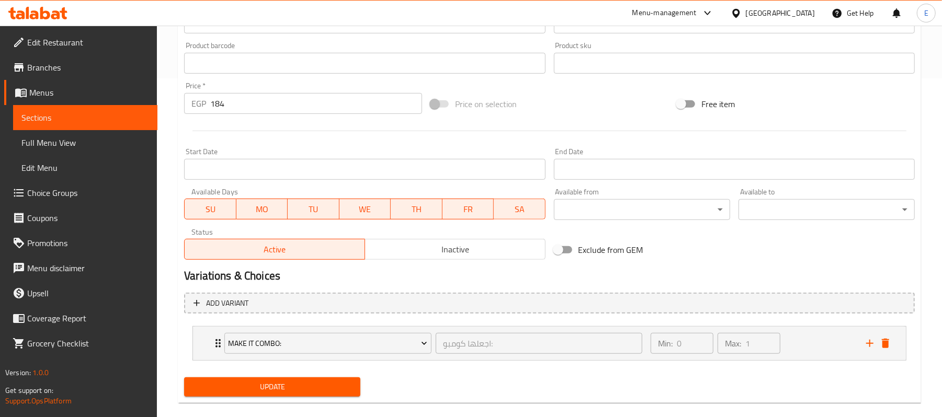
scroll to position [354, 0]
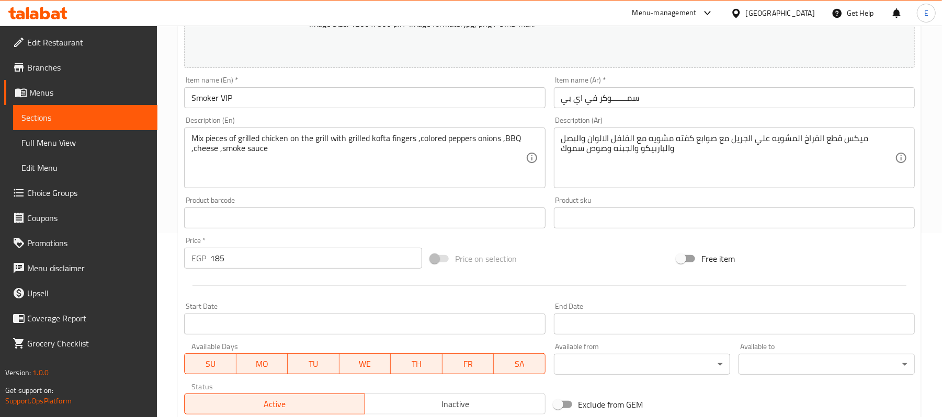
scroll to position [354, 0]
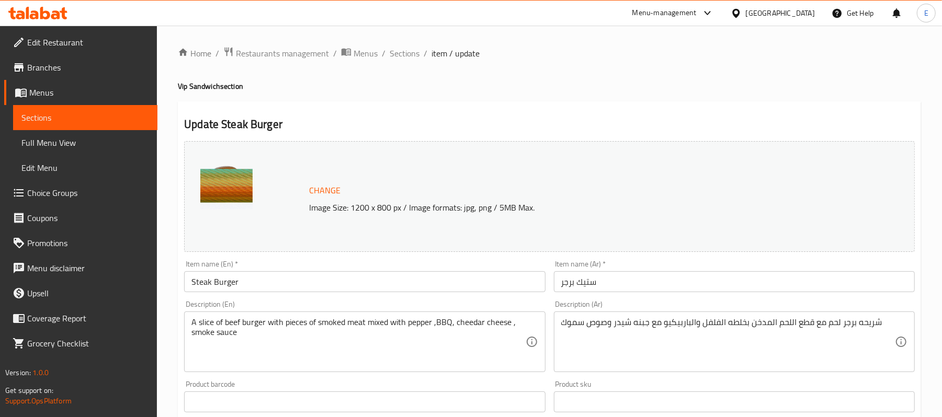
scroll to position [354, 0]
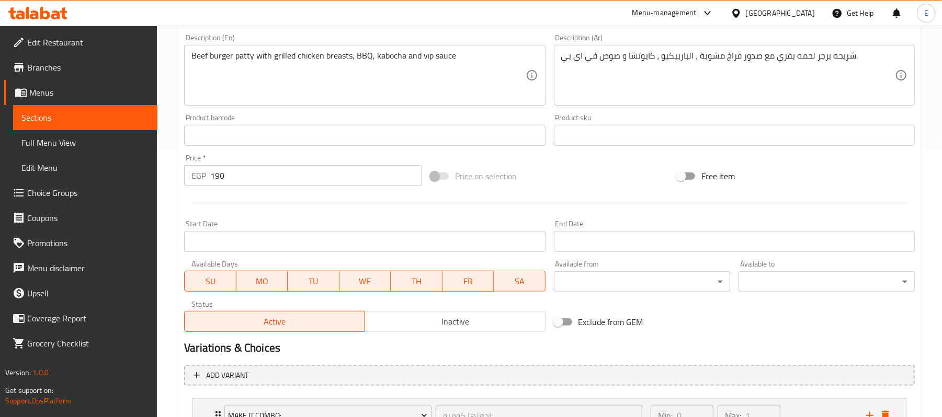
scroll to position [354, 0]
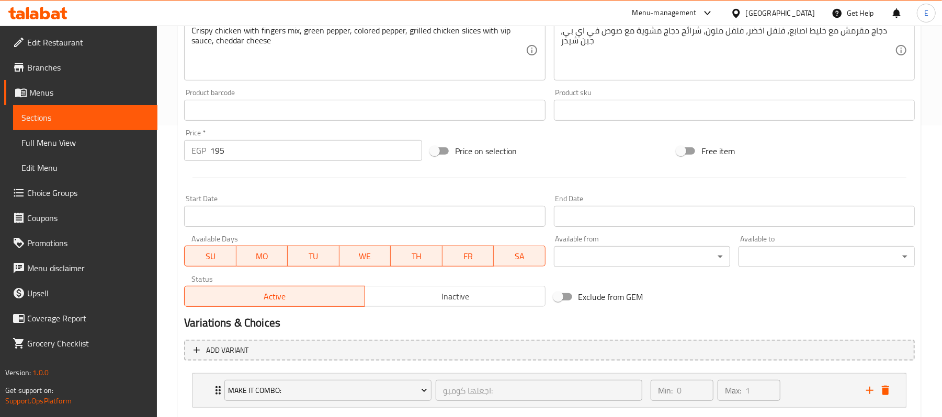
scroll to position [354, 0]
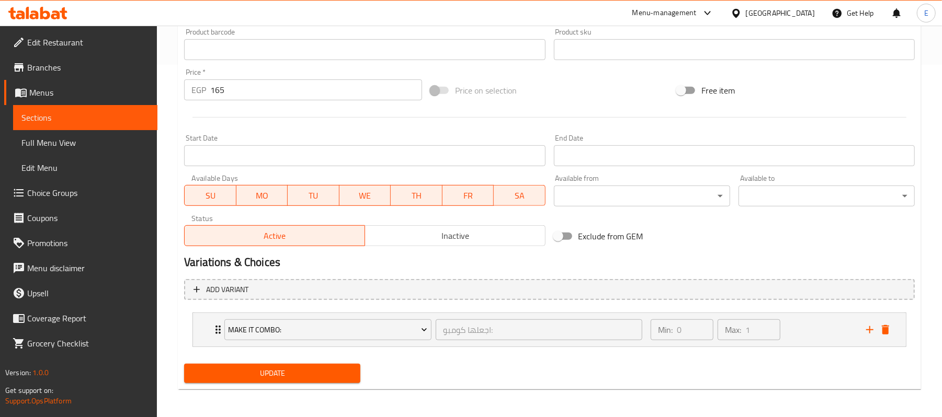
scroll to position [354, 0]
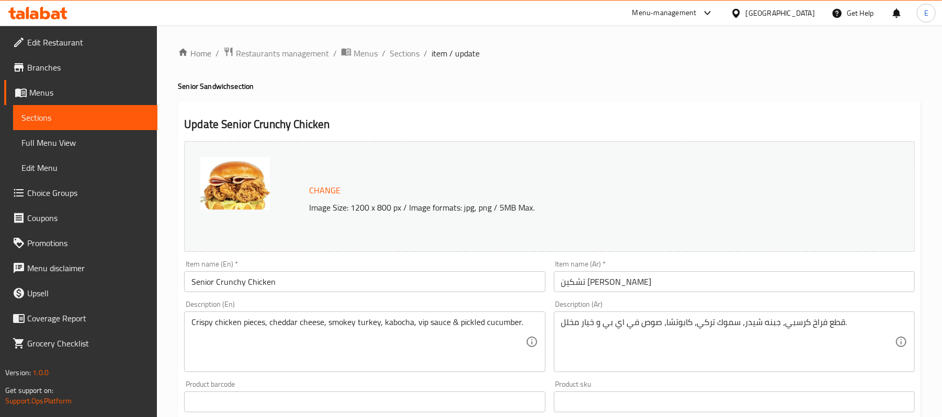
scroll to position [354, 0]
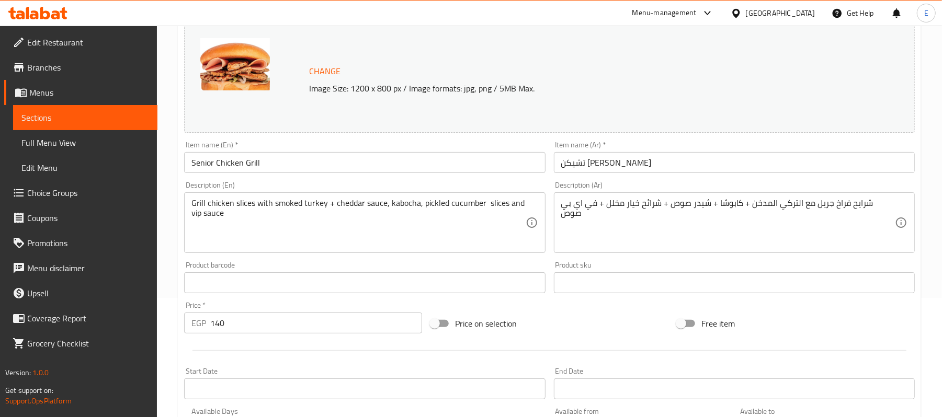
scroll to position [354, 0]
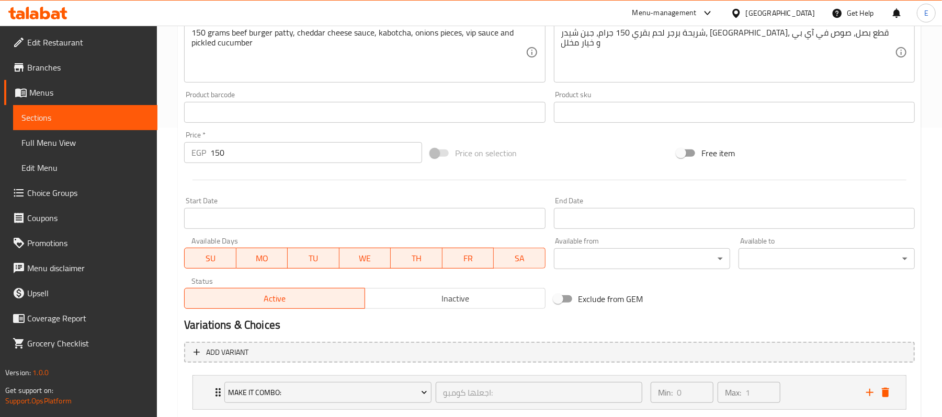
scroll to position [354, 0]
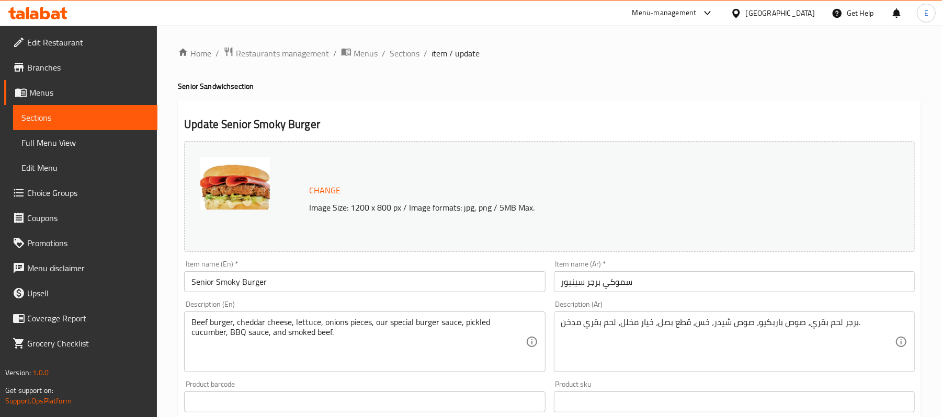
scroll to position [348, 0]
